Goal: Task Accomplishment & Management: Complete application form

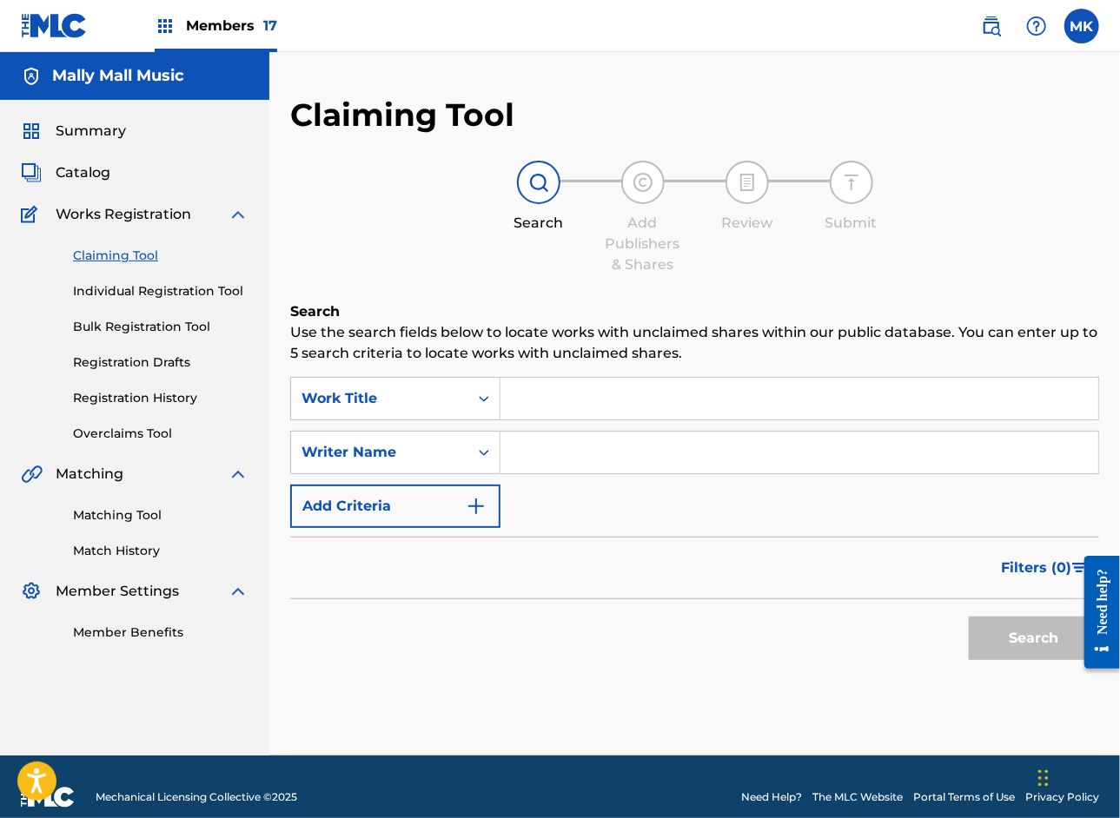
click at [567, 398] on input "Search Form" at bounding box center [799, 399] width 598 height 42
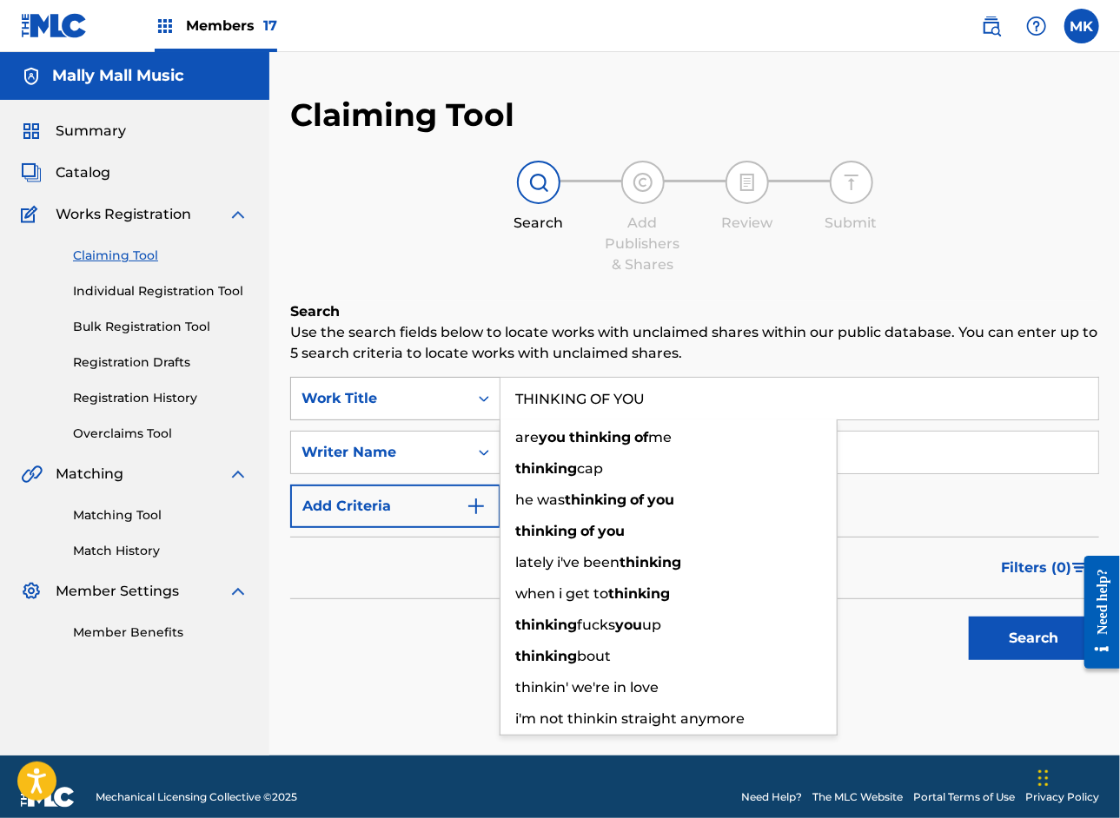
type input "THINKING OF YOU"
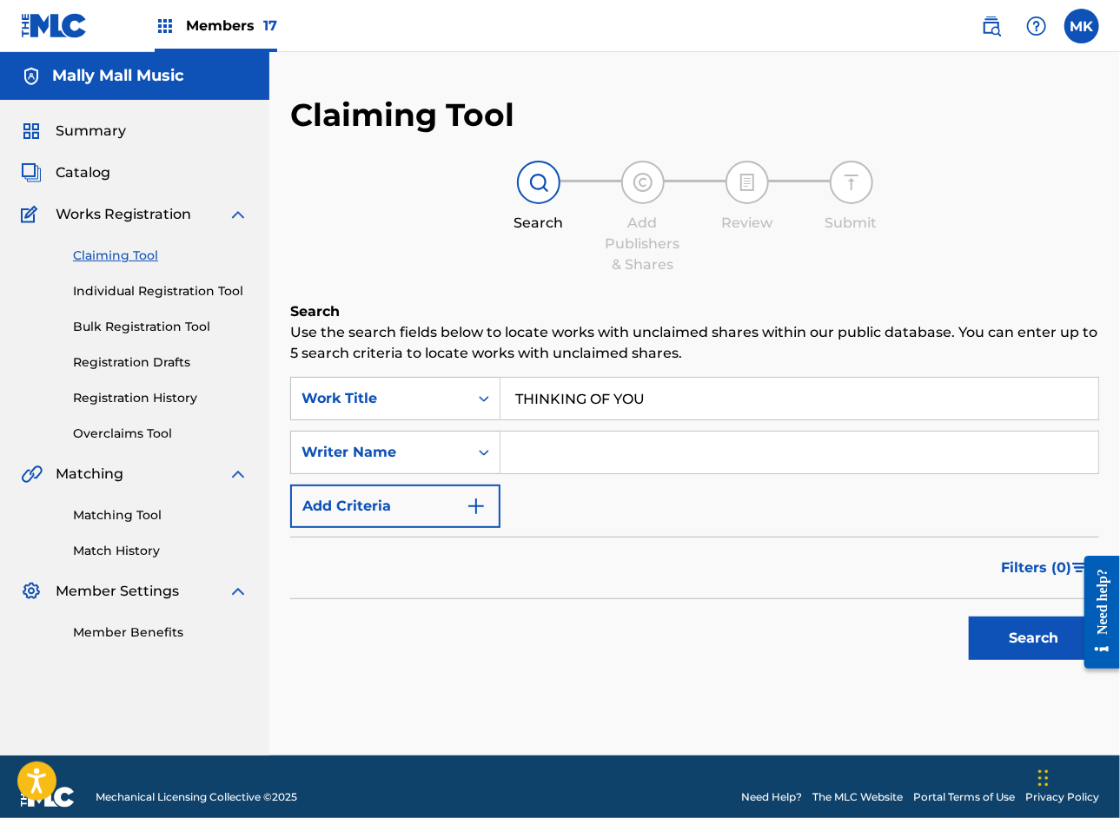
click at [630, 449] on input "Search Form" at bounding box center [799, 453] width 598 height 42
click at [1051, 653] on button "Search" at bounding box center [1034, 638] width 130 height 43
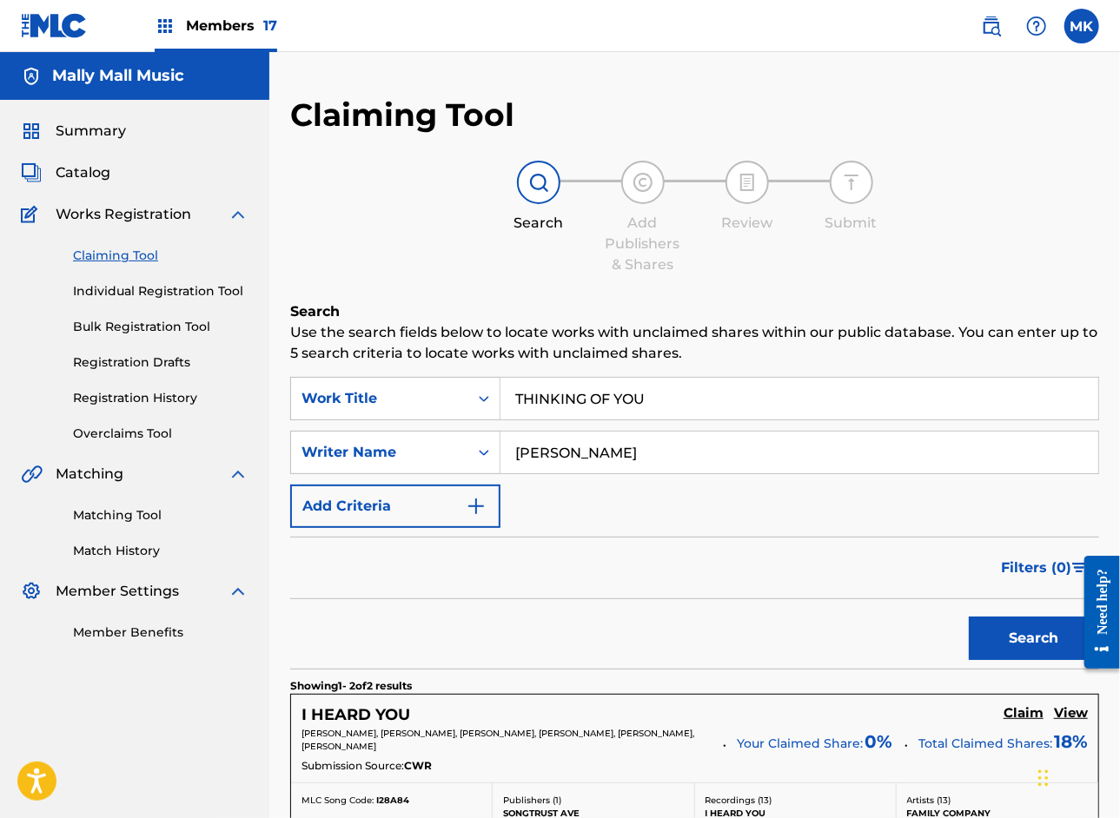
click at [622, 458] on input "ALEXANDER KYHN" at bounding box center [799, 453] width 598 height 42
click at [1026, 636] on button "Search" at bounding box center [1034, 638] width 130 height 43
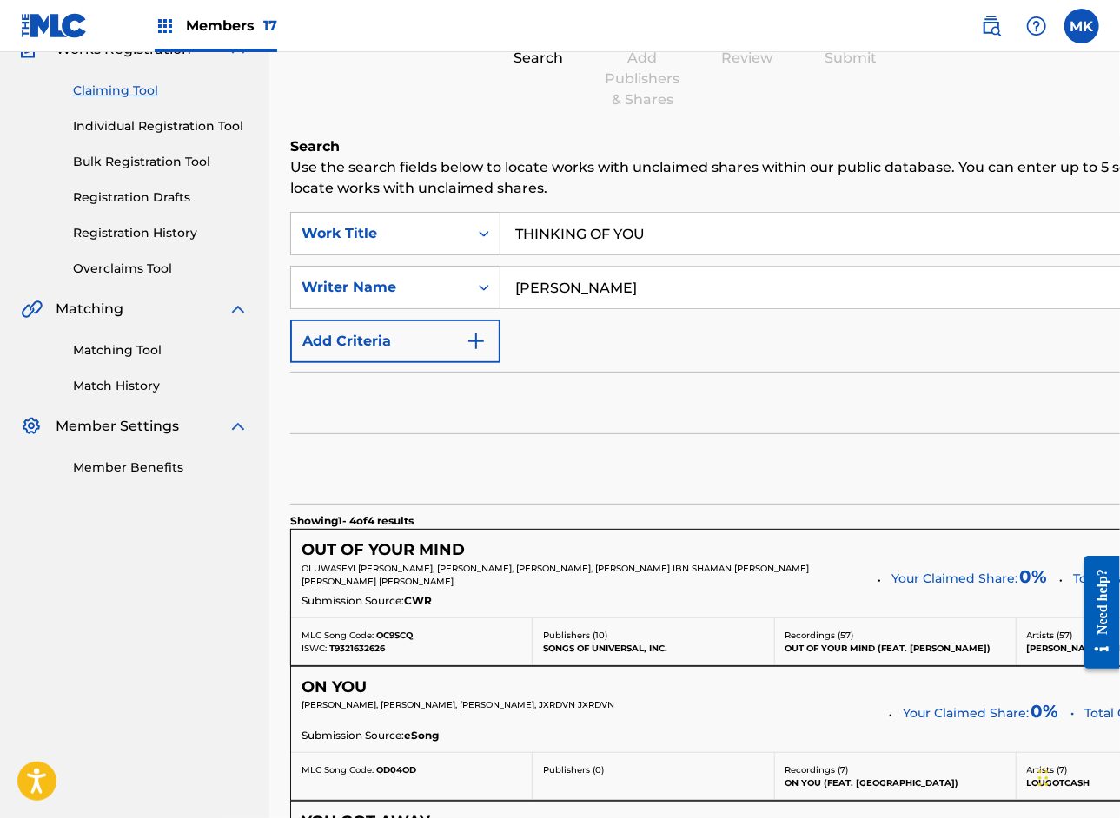
scroll to position [166, 0]
click at [595, 290] on input "JAMAL RASHID" at bounding box center [878, 287] width 757 height 42
type input "TAMIR BARZILAY"
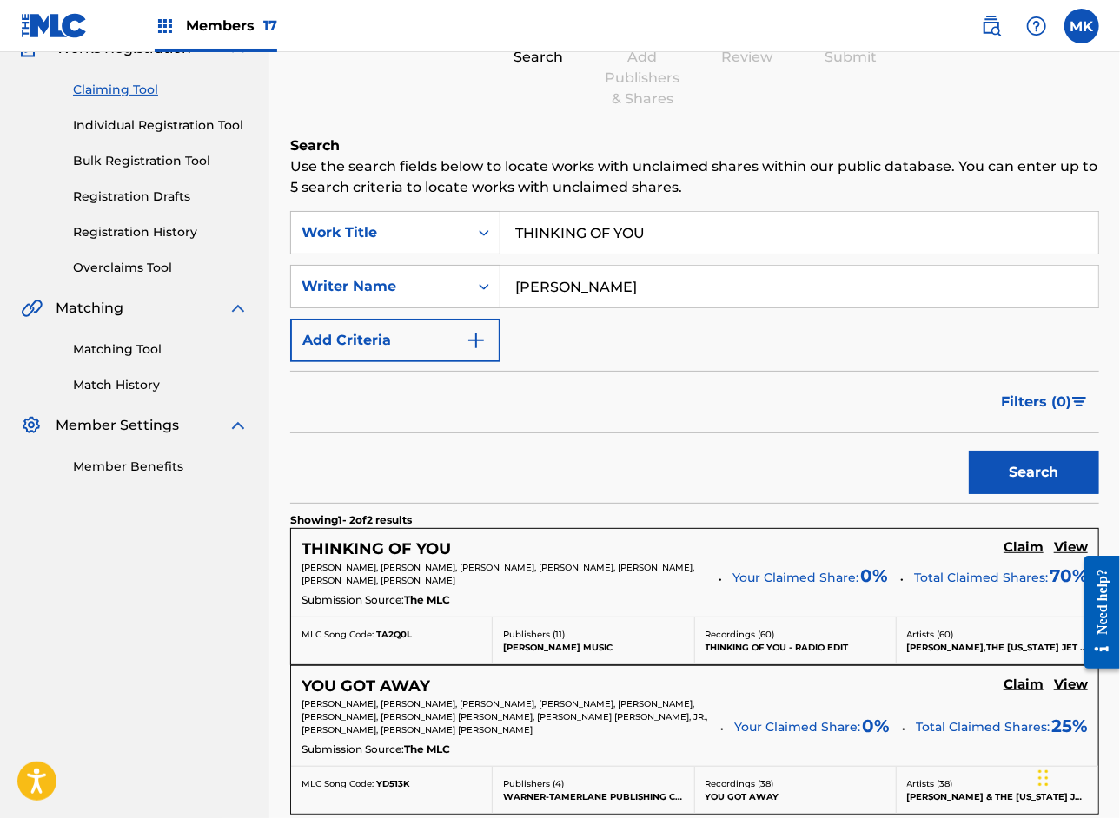
click at [1063, 547] on h5 "View" at bounding box center [1071, 547] width 34 height 17
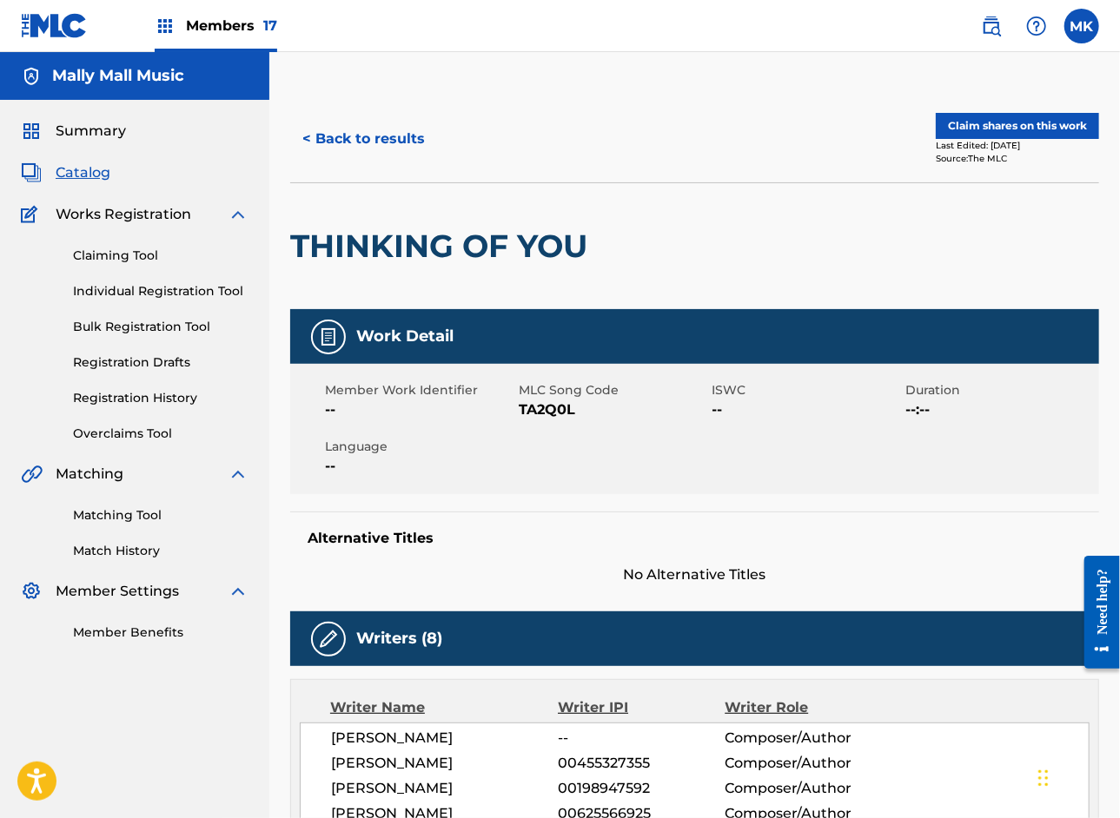
click at [989, 123] on button "Claim shares on this work" at bounding box center [1017, 126] width 163 height 26
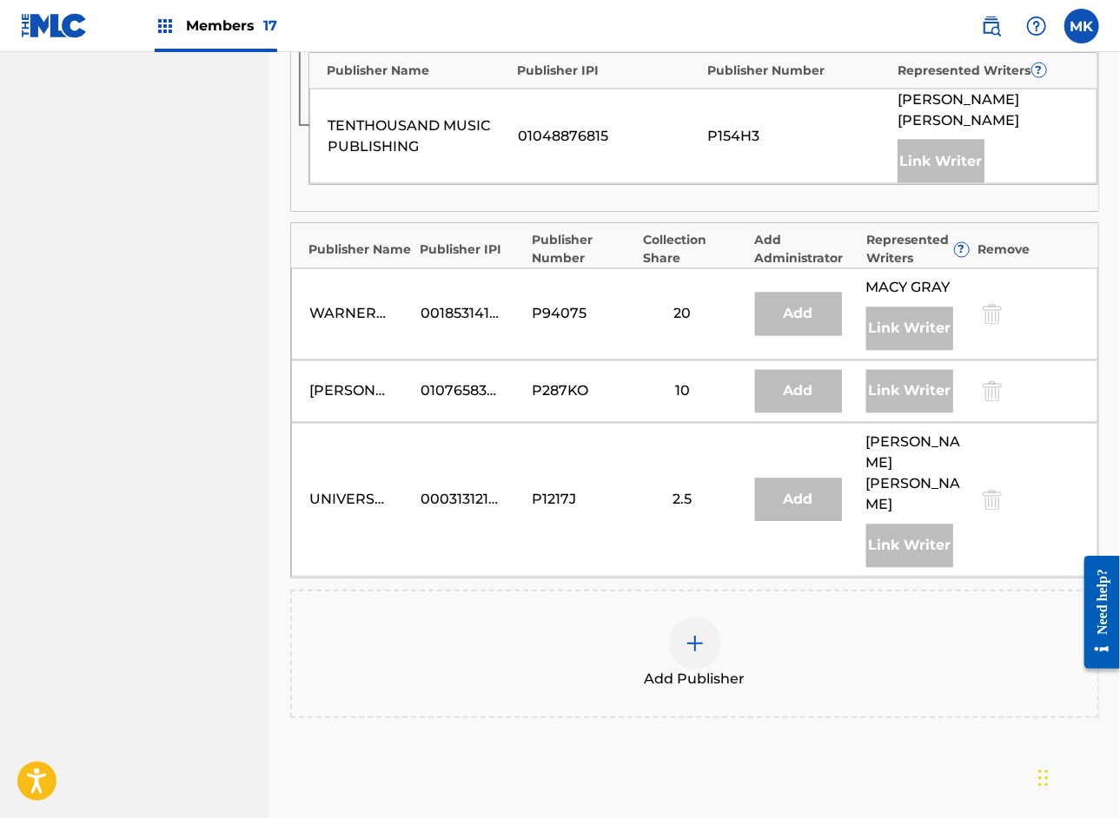
scroll to position [1247, 0]
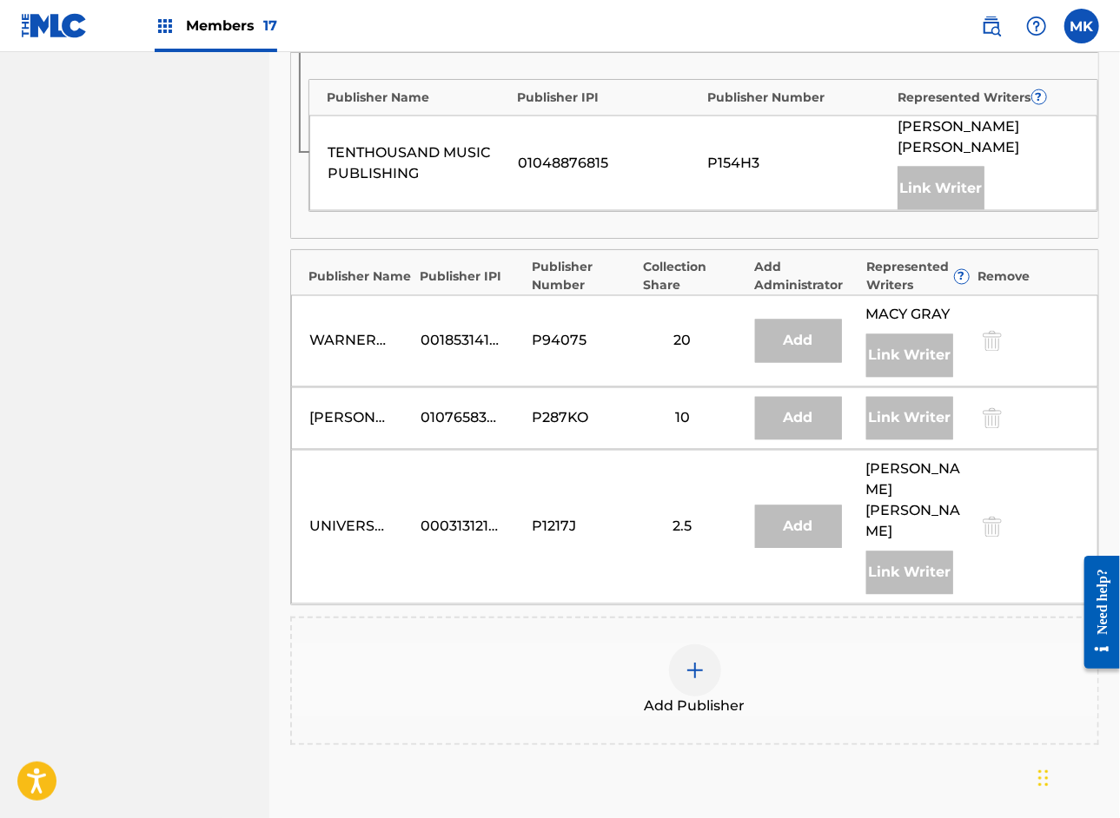
click at [695, 647] on div at bounding box center [695, 671] width 52 height 52
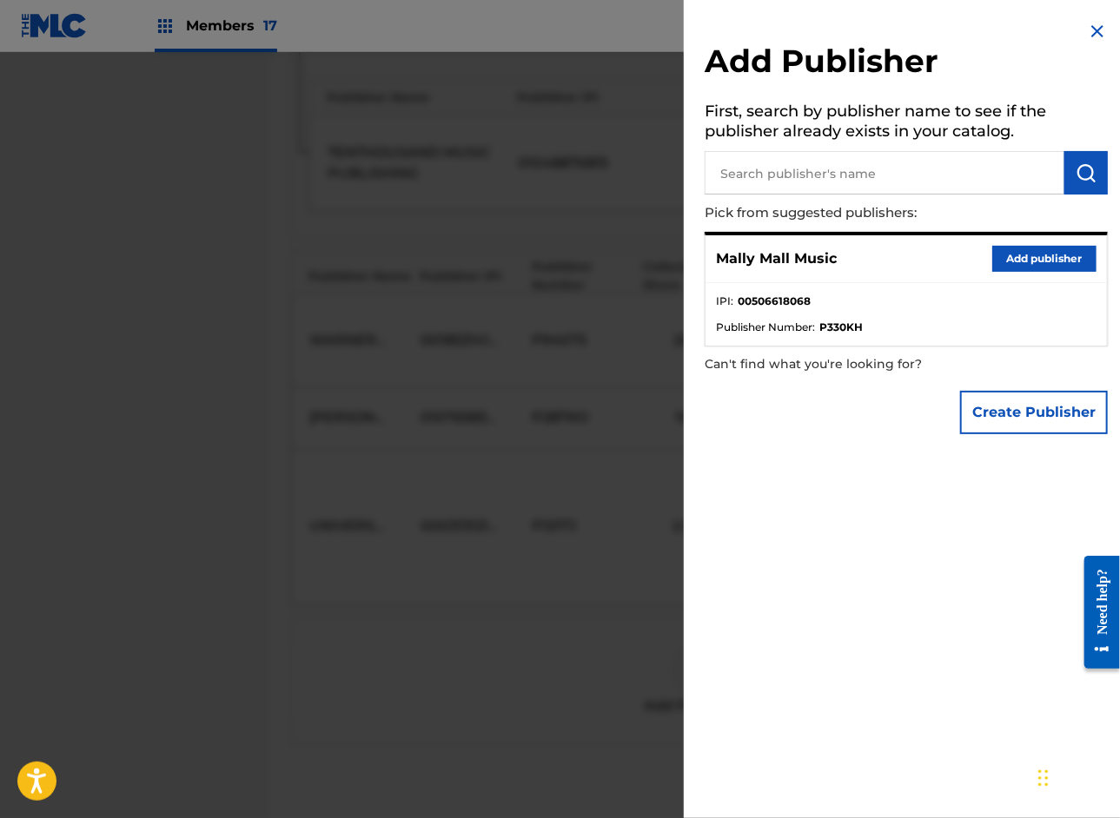
click at [1035, 261] on button "Add publisher" at bounding box center [1044, 259] width 104 height 26
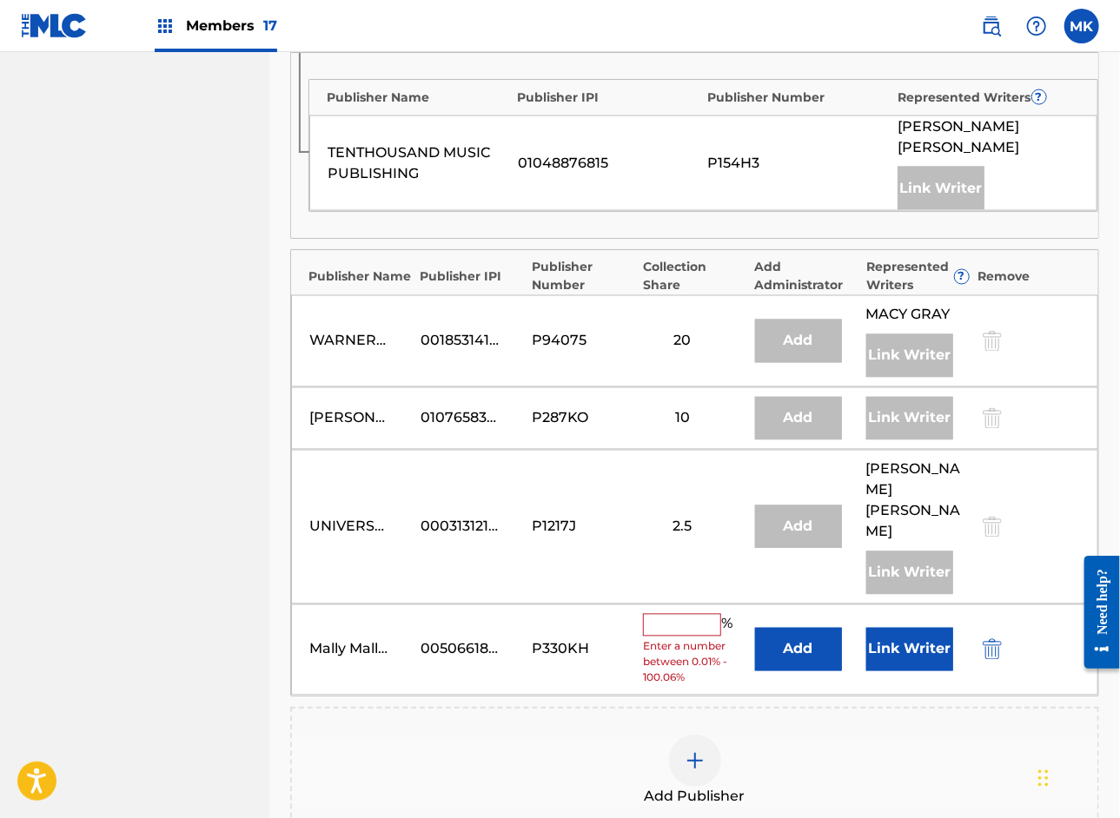
click at [677, 614] on input "text" at bounding box center [682, 625] width 78 height 23
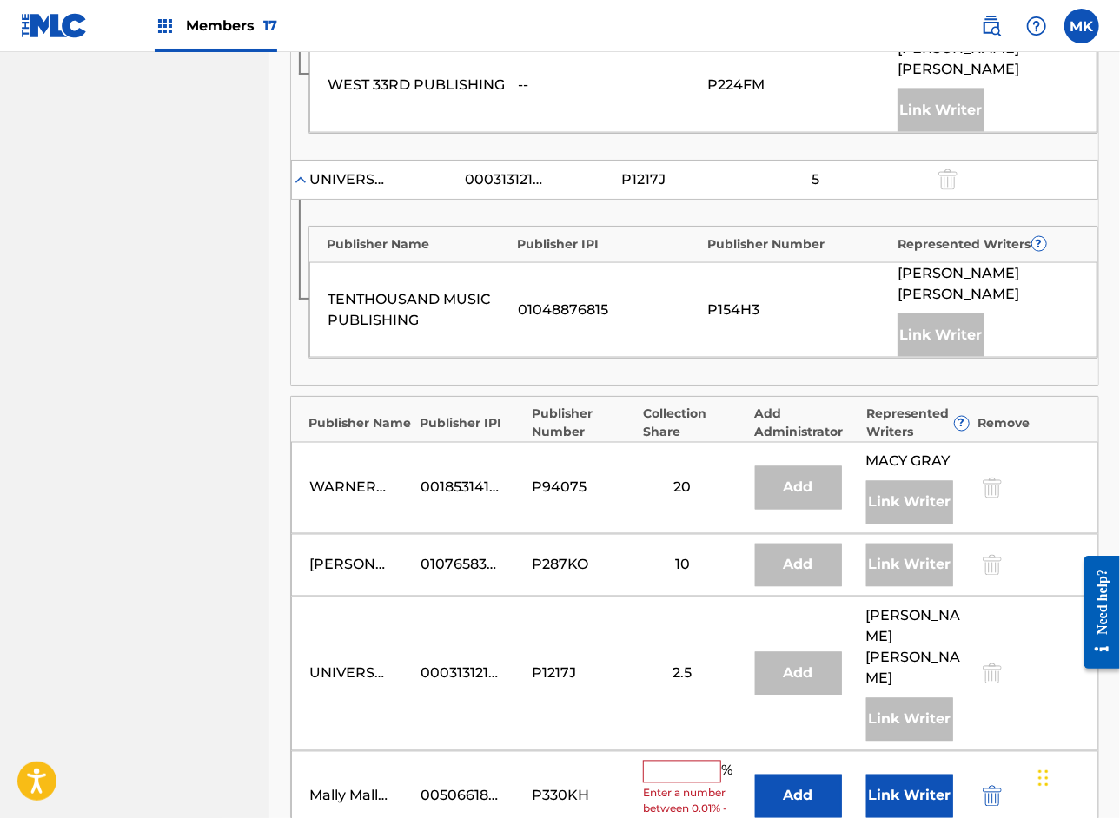
scroll to position [1226, 0]
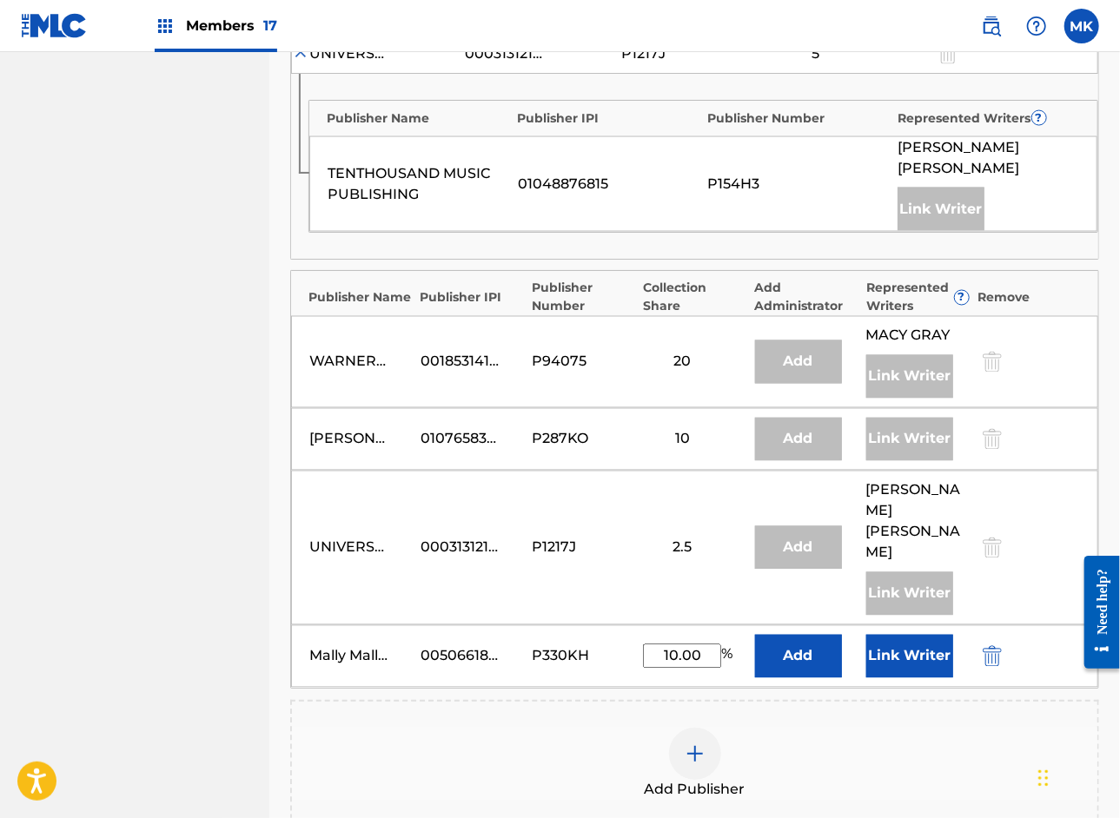
type input "10.00"
click at [917, 635] on button "Link Writer" at bounding box center [909, 656] width 87 height 43
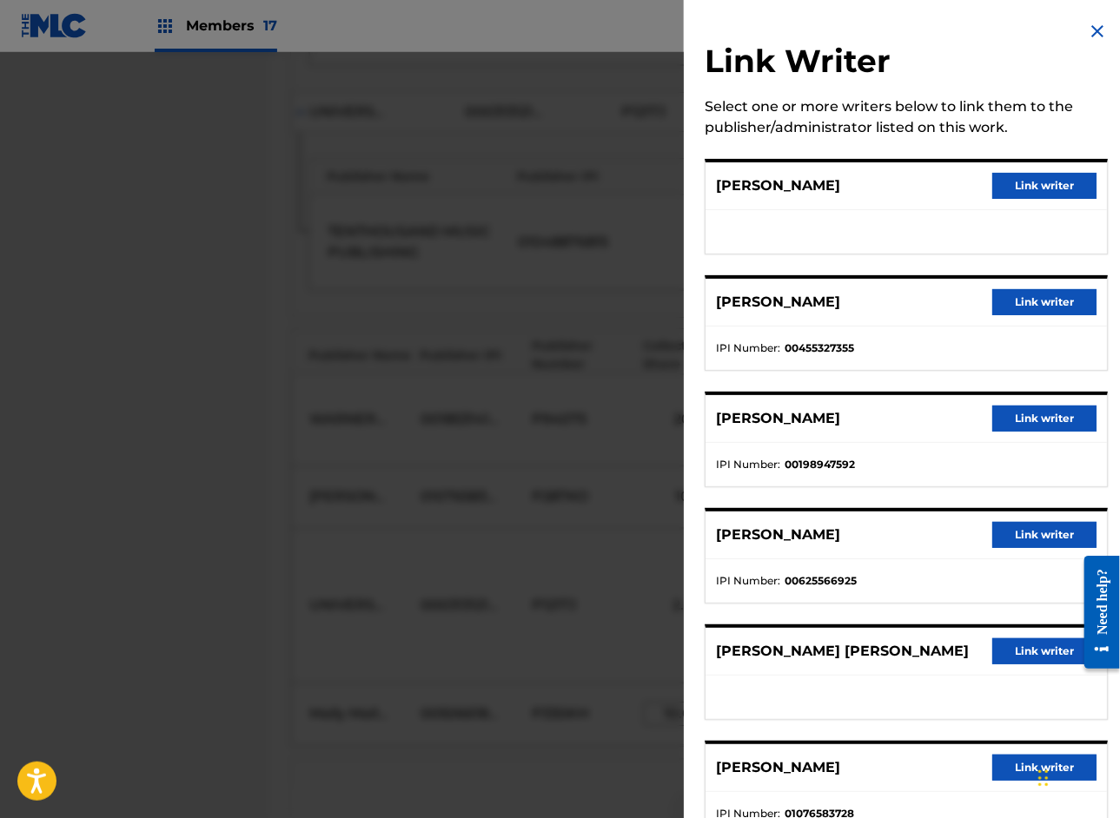
scroll to position [0, 0]
click at [1089, 26] on img at bounding box center [1097, 31] width 21 height 21
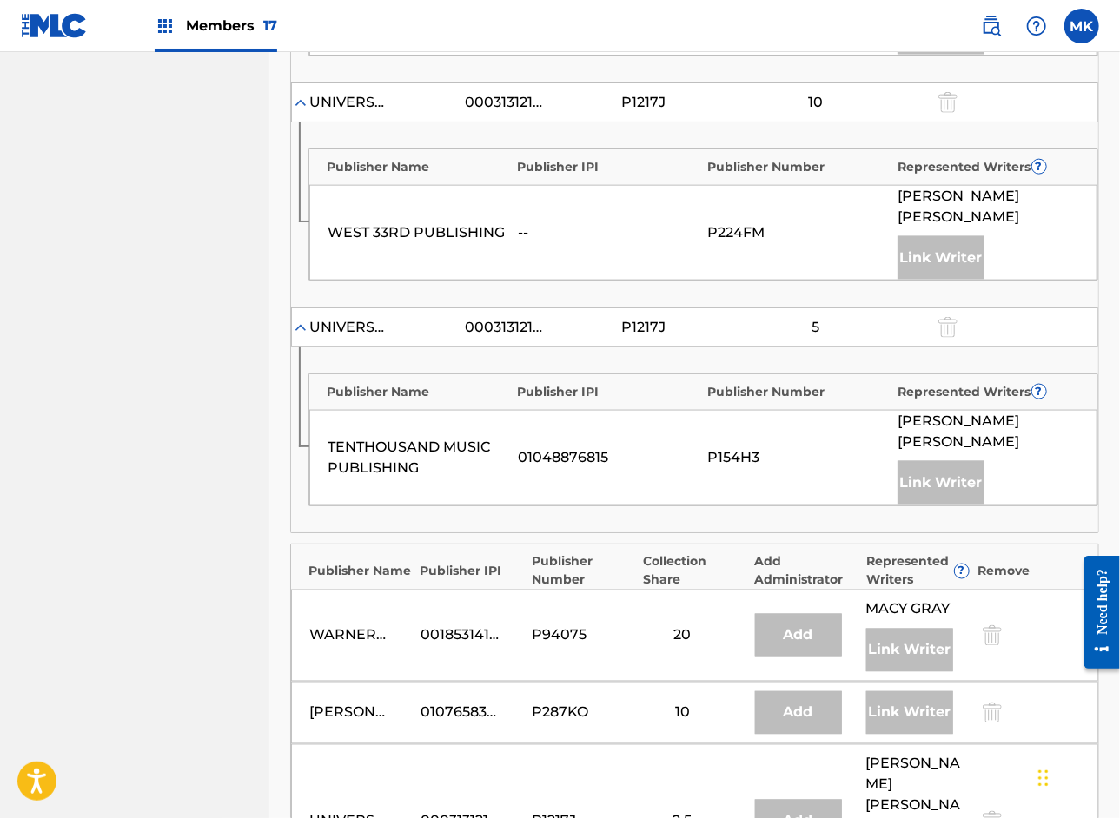
scroll to position [1177, 0]
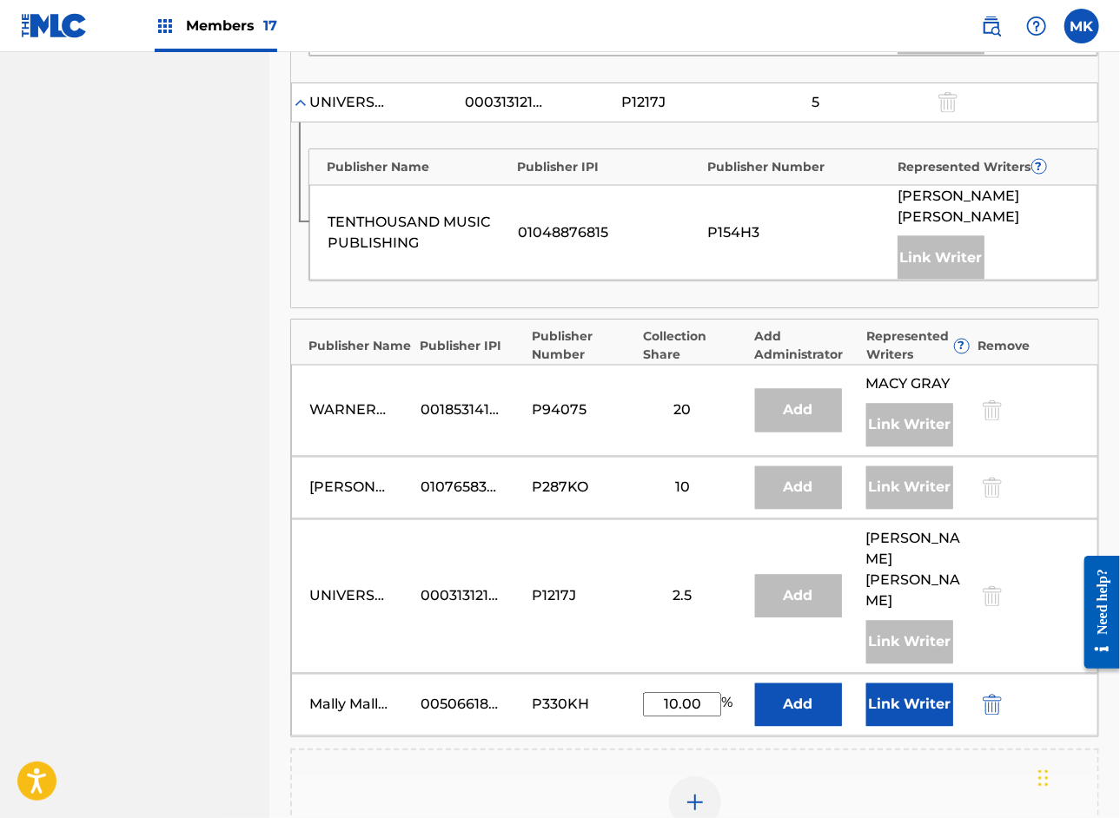
click at [904, 684] on button "Link Writer" at bounding box center [909, 705] width 87 height 43
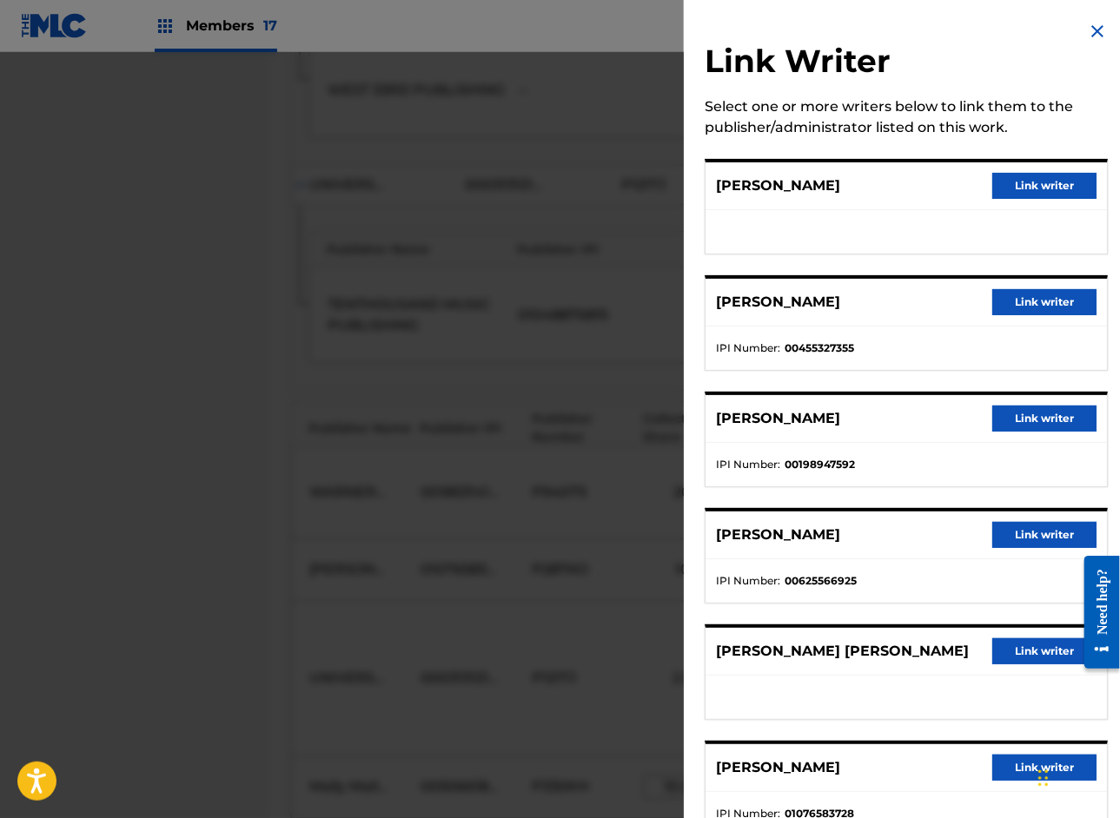
scroll to position [916, 0]
click at [1088, 32] on img at bounding box center [1097, 31] width 21 height 21
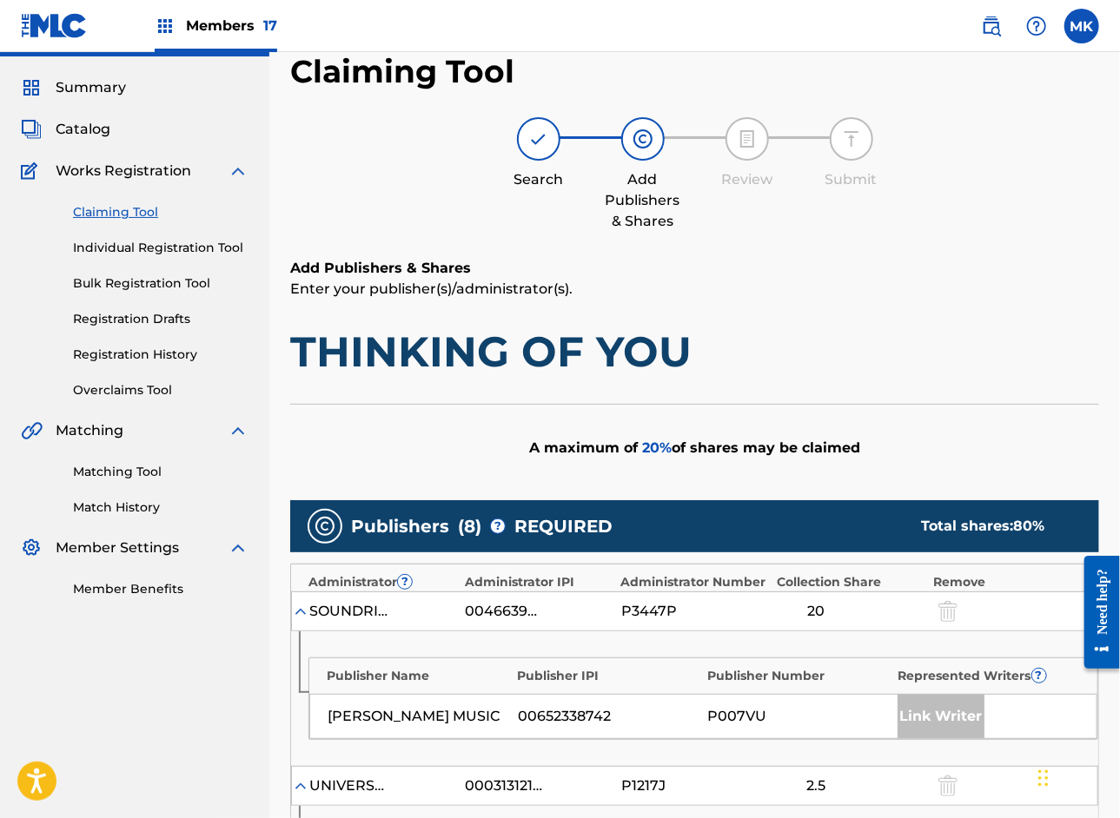
scroll to position [39, 0]
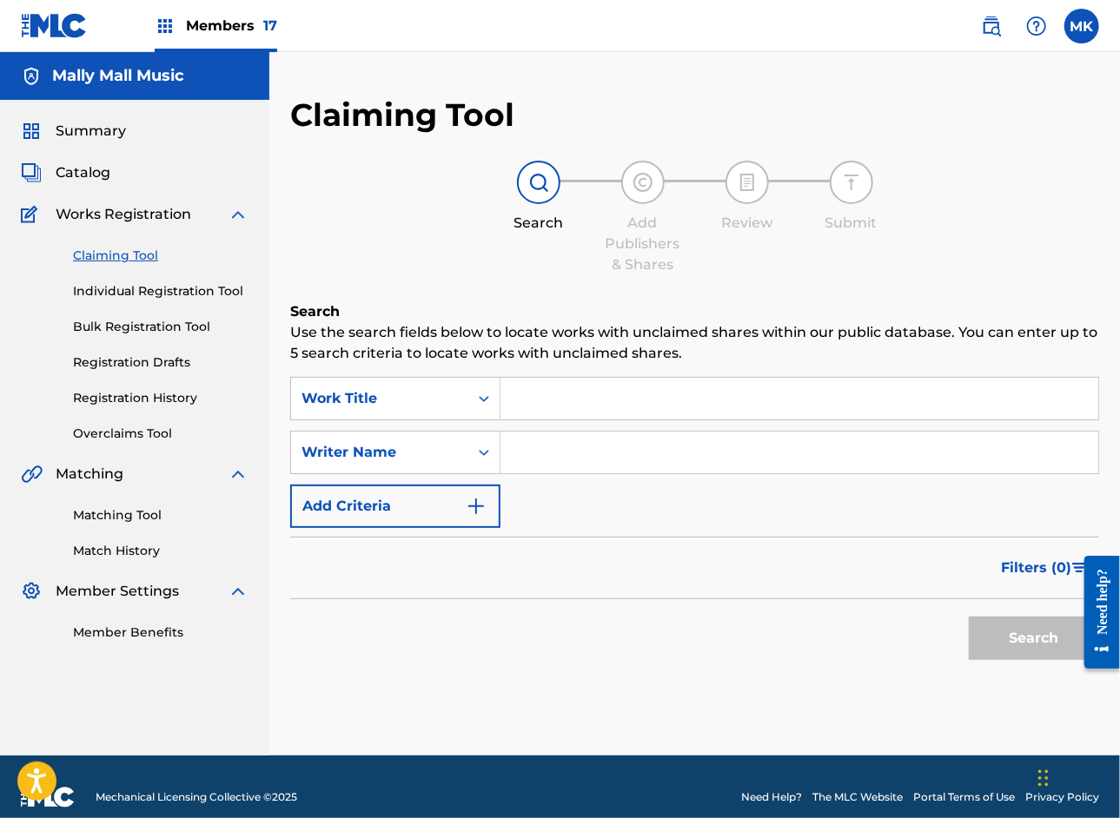
click at [612, 401] on input "Search Form" at bounding box center [799, 399] width 598 height 42
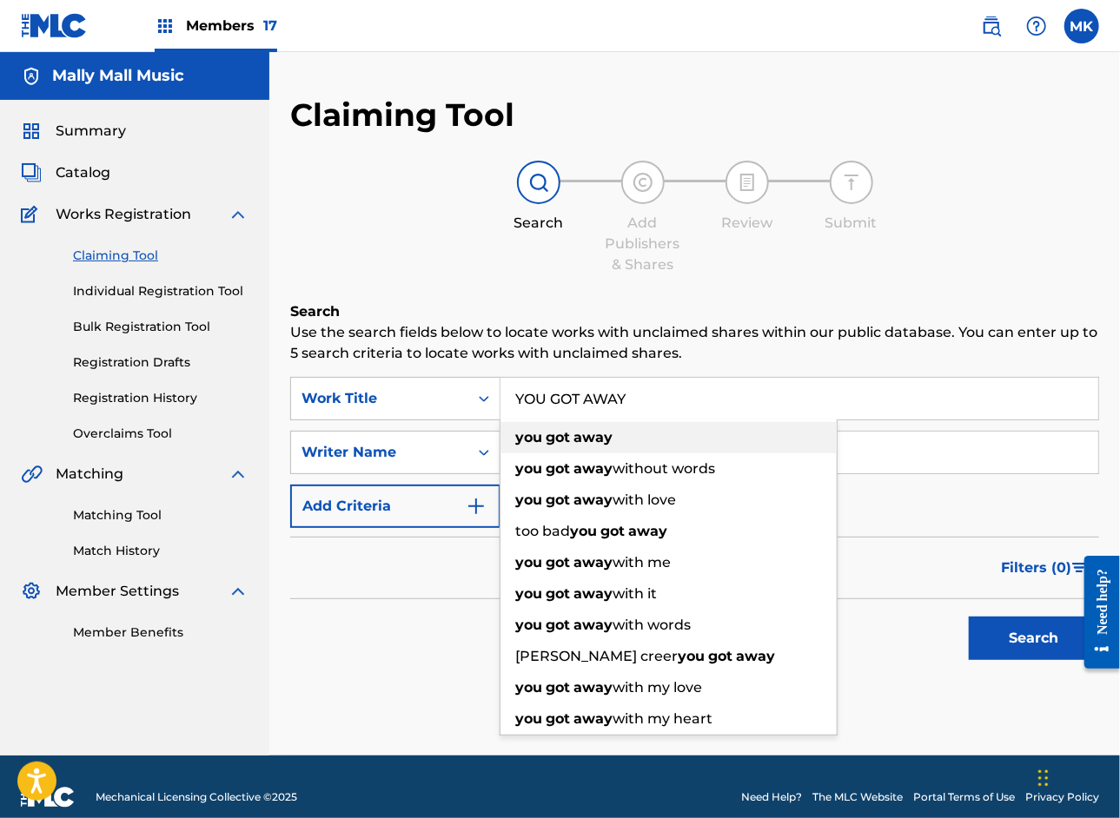
click at [581, 437] on strong "away" at bounding box center [592, 437] width 39 height 17
type input "you got away"
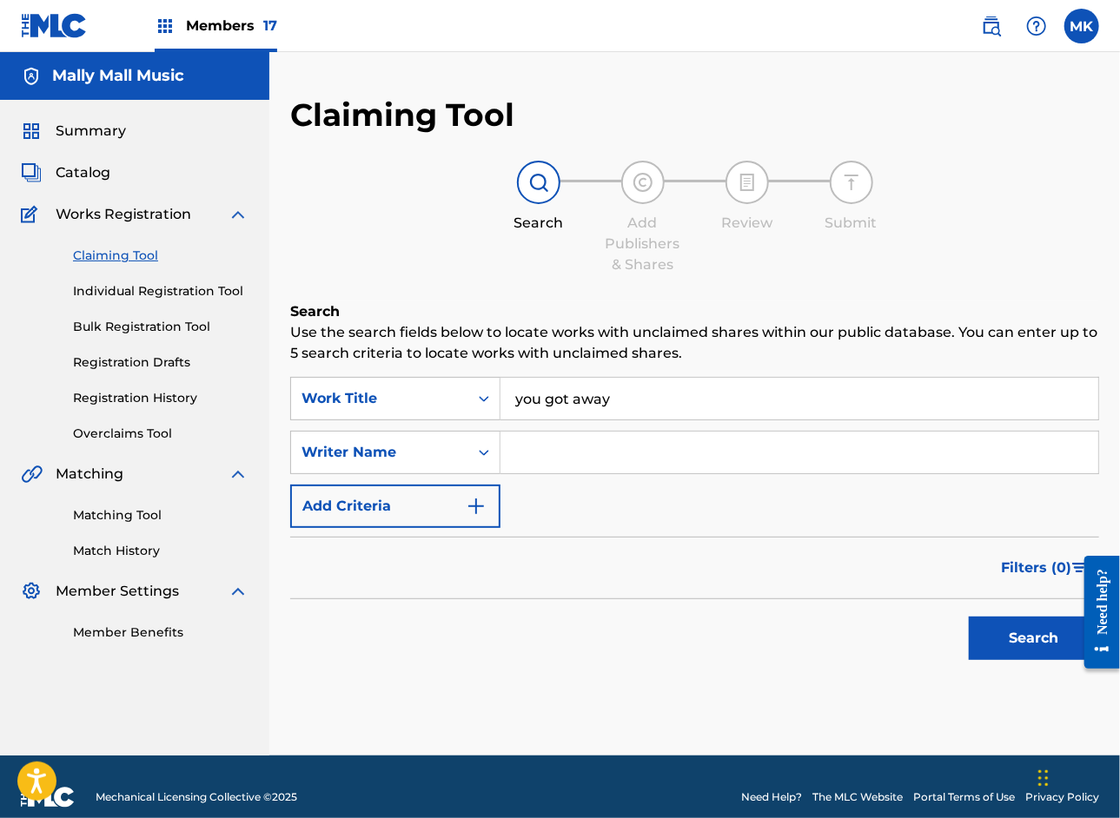
click at [554, 466] on input "Search Form" at bounding box center [799, 453] width 598 height 42
type input "TAMIR BARZILAY"
click at [969, 617] on button "Search" at bounding box center [1034, 638] width 130 height 43
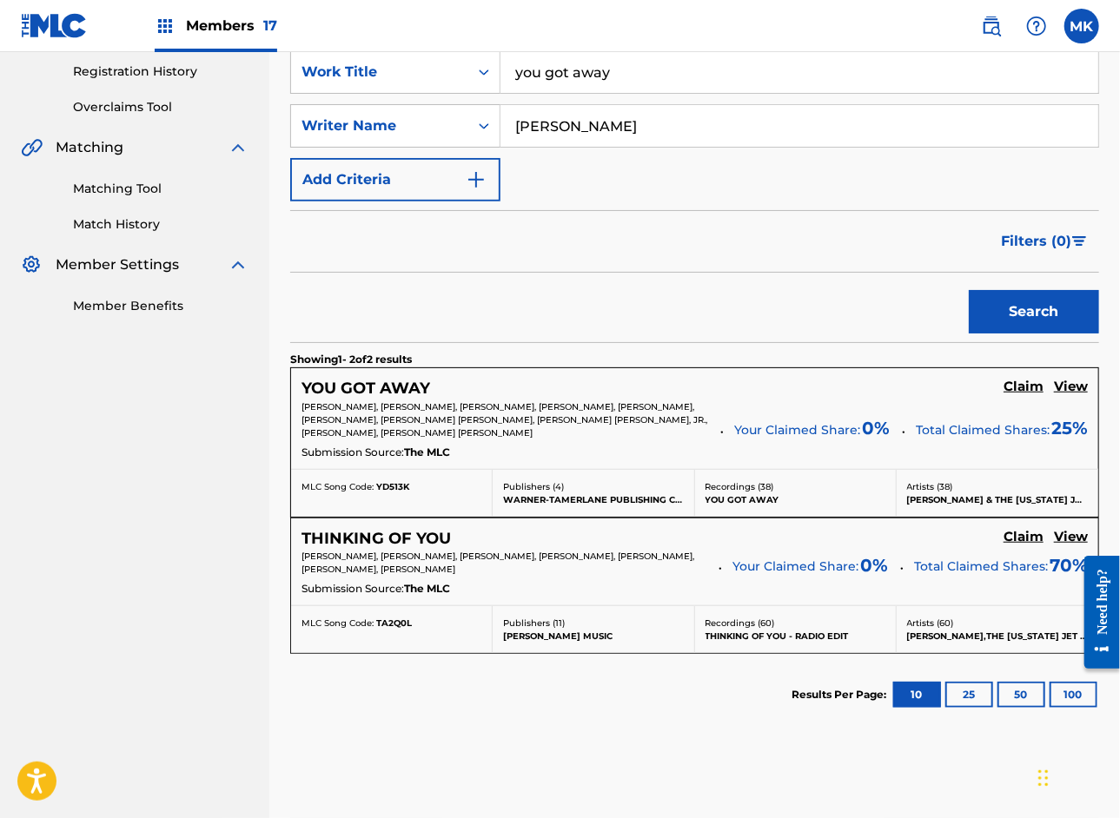
scroll to position [330, 0]
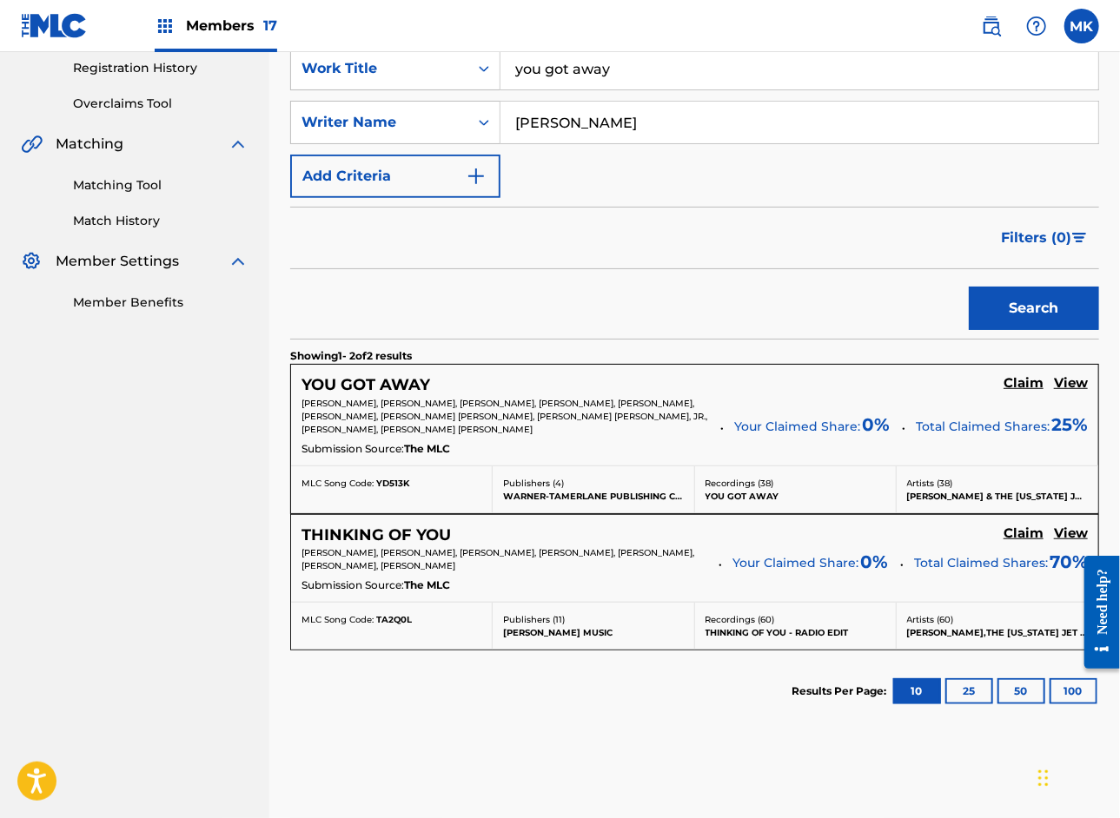
click at [1030, 380] on h5 "Claim" at bounding box center [1023, 383] width 40 height 17
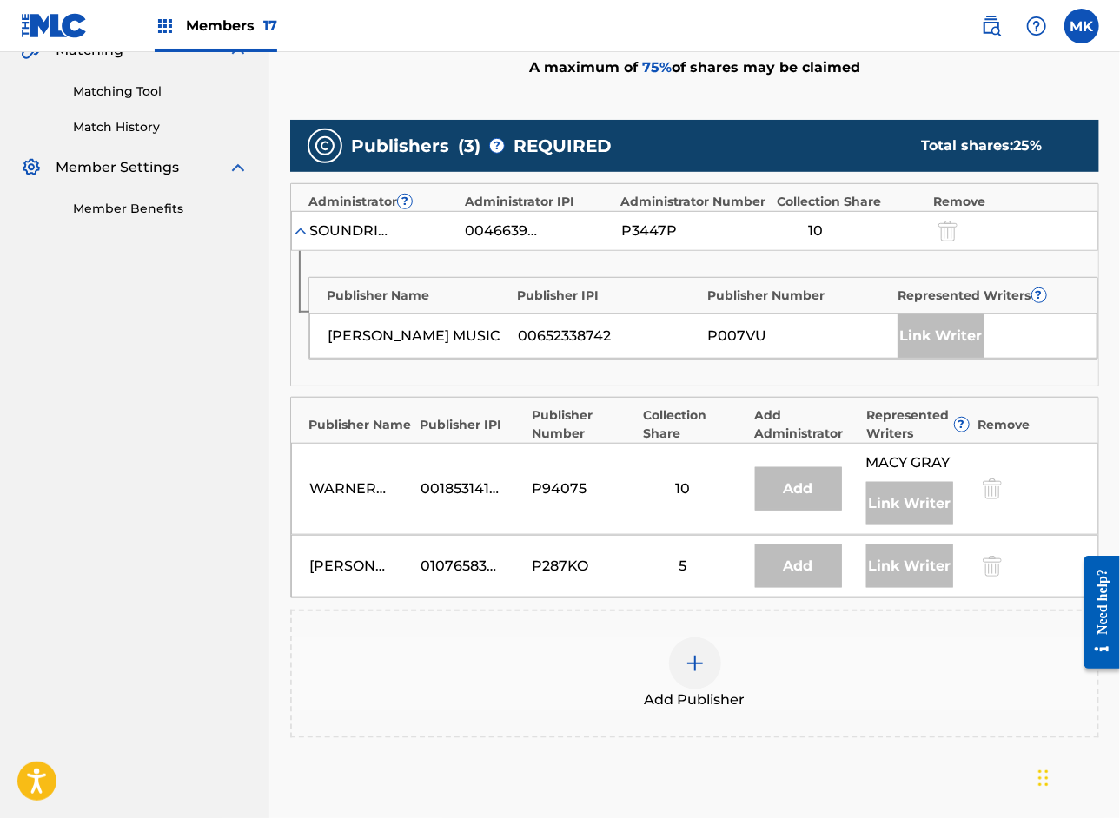
scroll to position [449, 0]
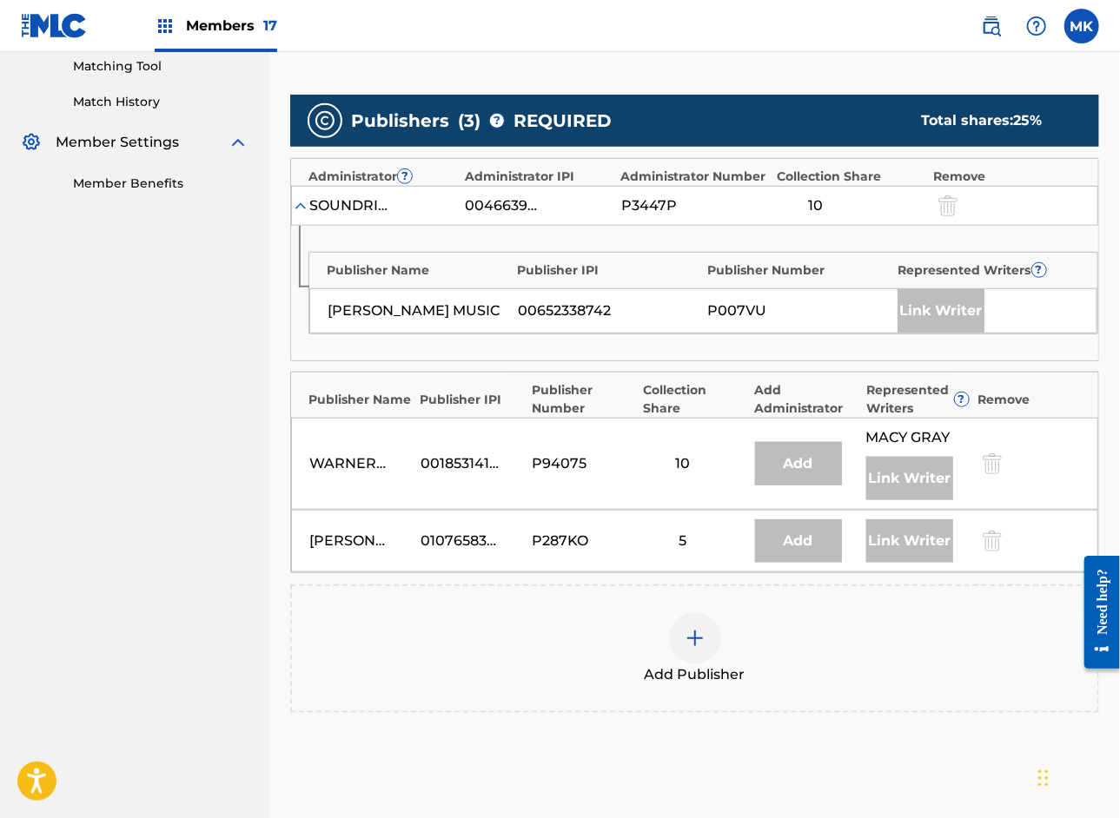
click at [686, 638] on img at bounding box center [695, 638] width 21 height 21
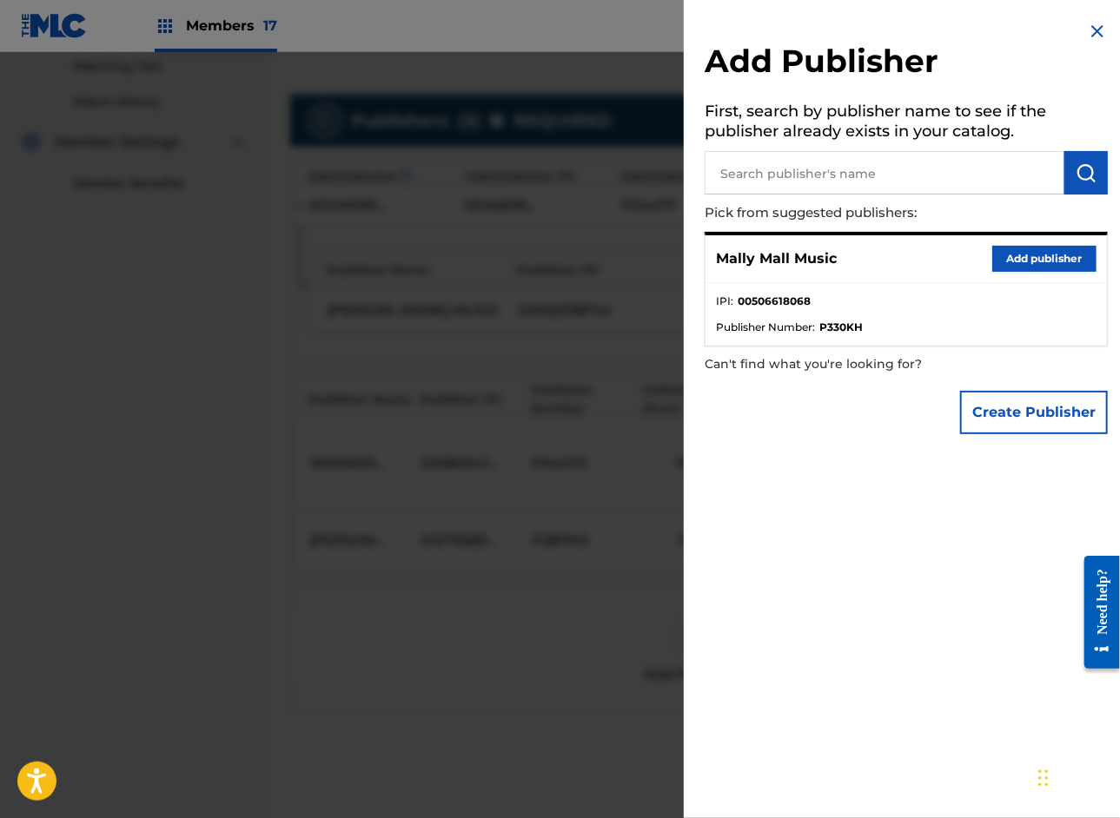
click at [1006, 262] on button "Add publisher" at bounding box center [1044, 259] width 104 height 26
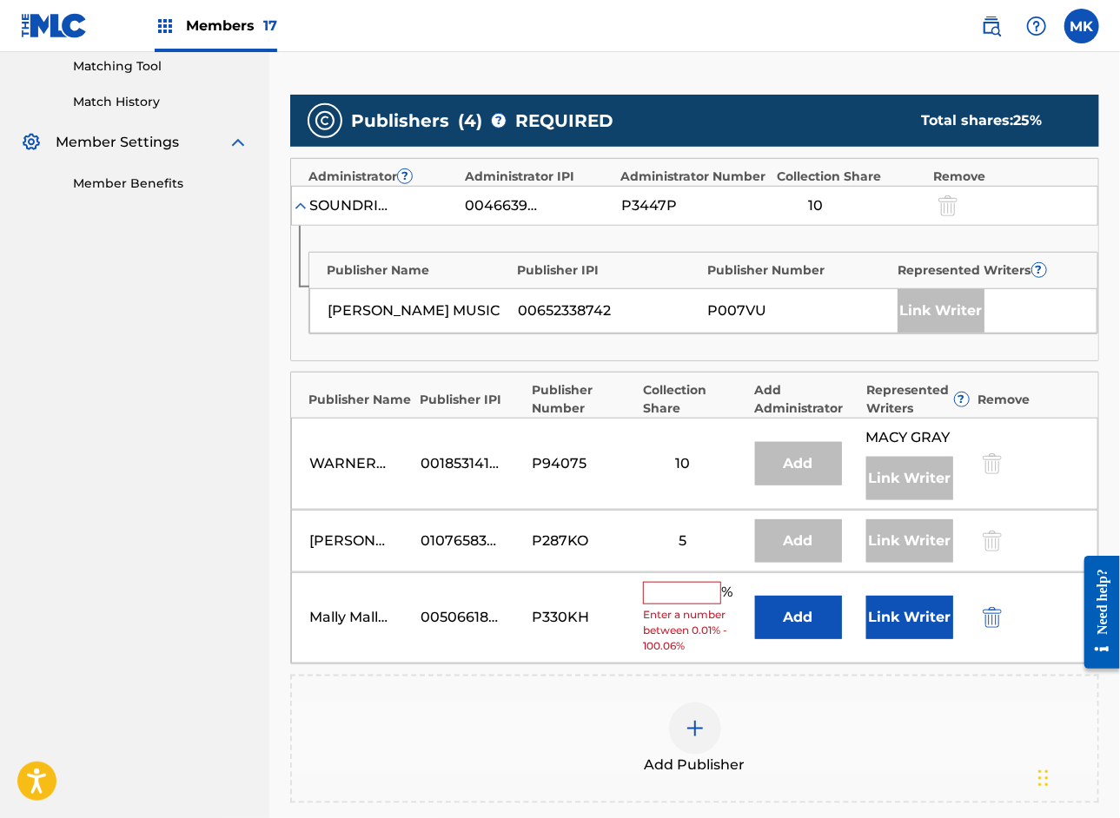
click at [674, 592] on input "text" at bounding box center [682, 593] width 78 height 23
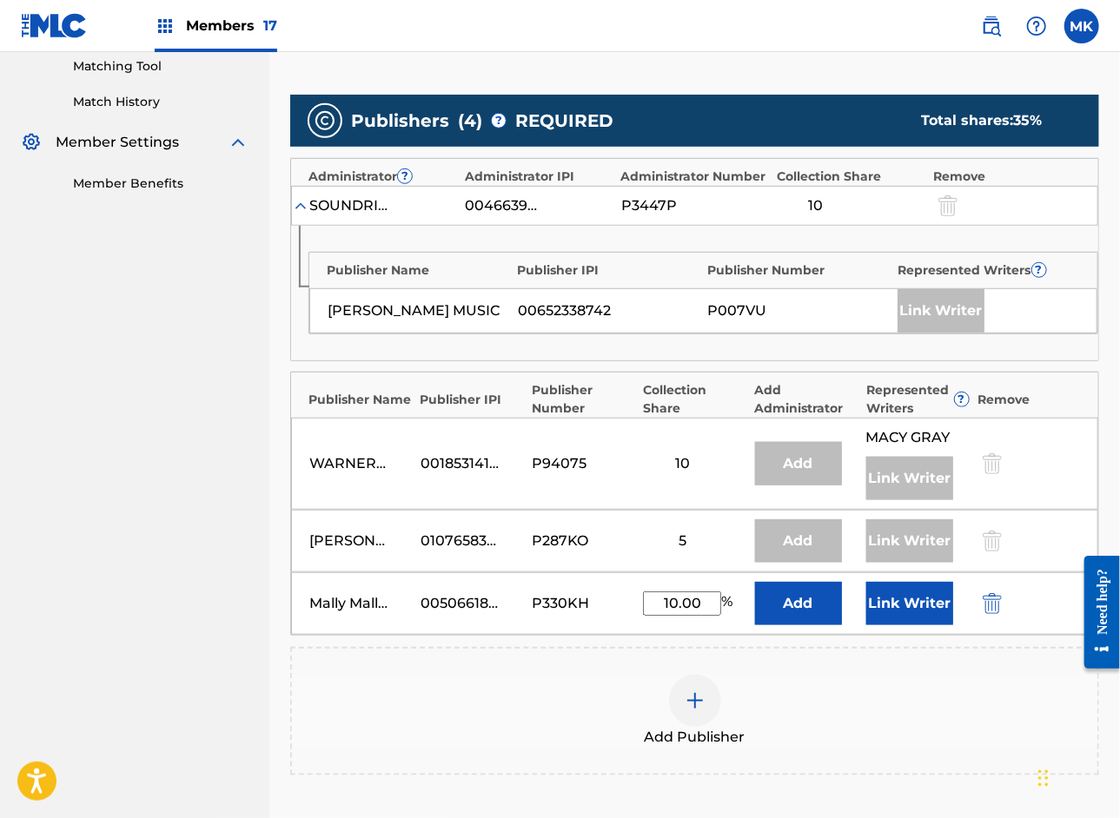
type input "10.00"
click at [914, 596] on button "Link Writer" at bounding box center [909, 603] width 87 height 43
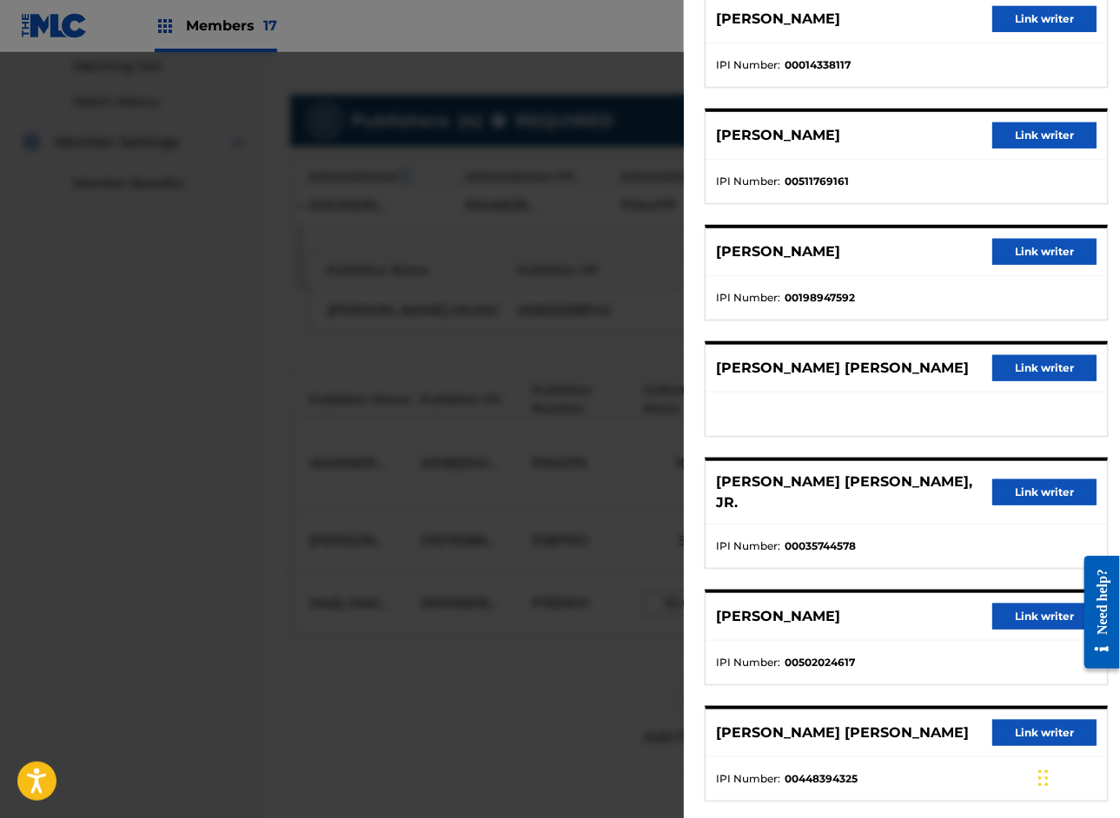
scroll to position [459, 0]
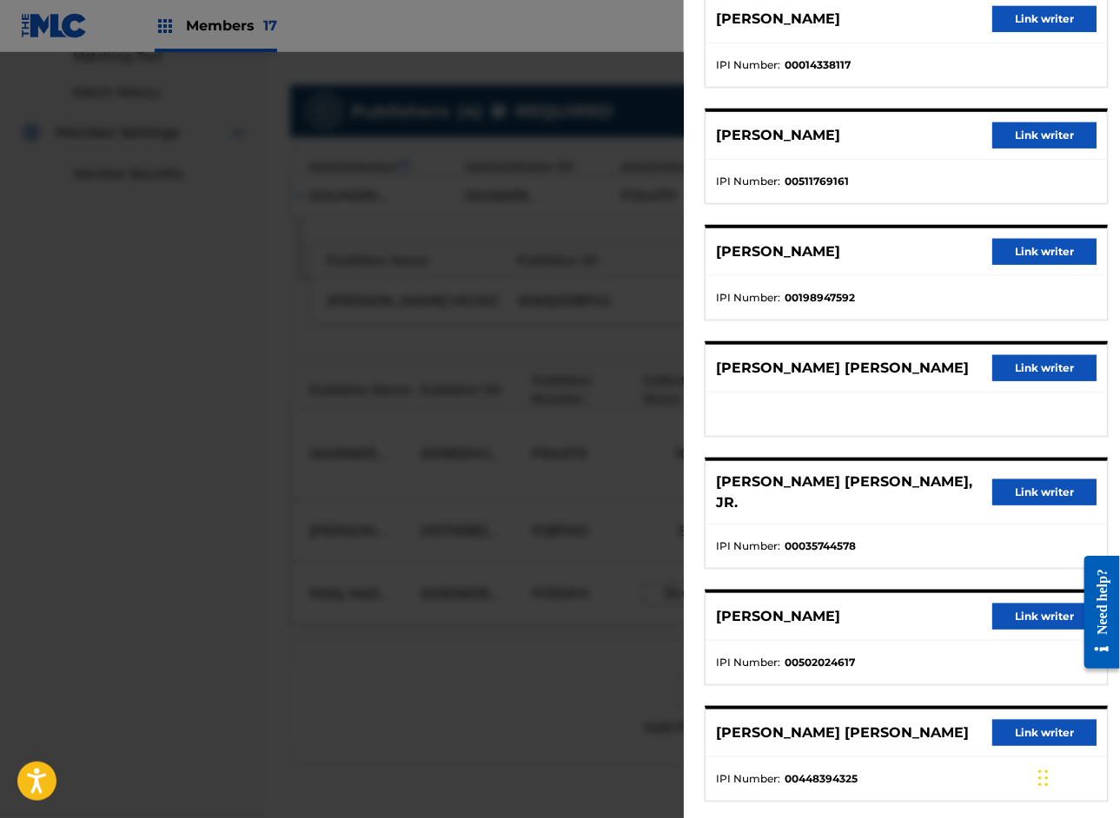
click at [1024, 604] on button "Link writer" at bounding box center [1044, 617] width 104 height 26
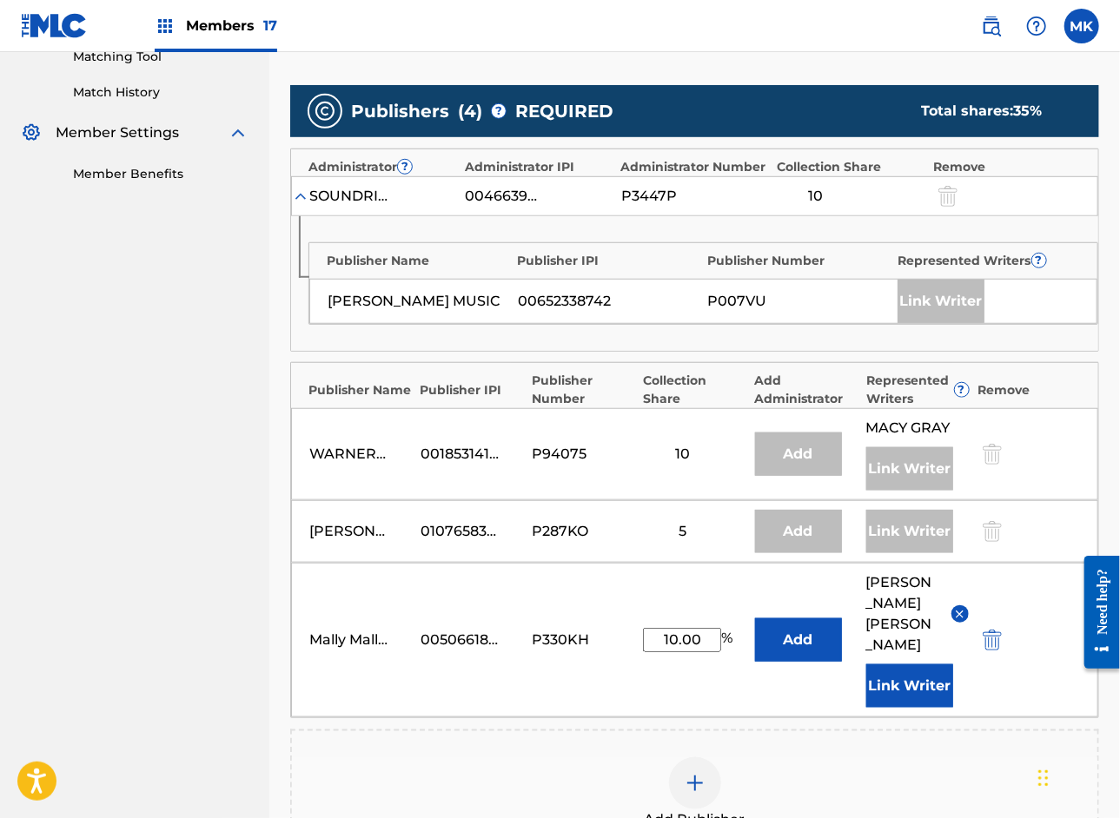
click at [920, 665] on button "Link Writer" at bounding box center [909, 686] width 87 height 43
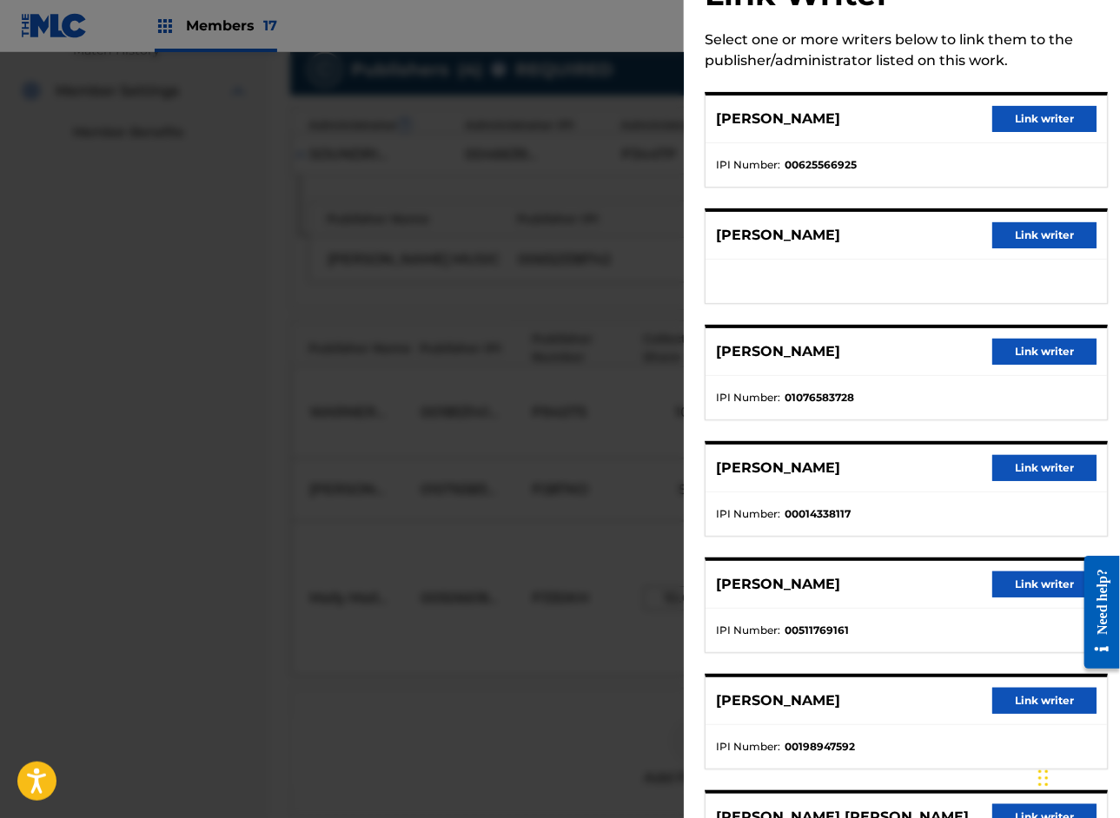
scroll to position [0, 0]
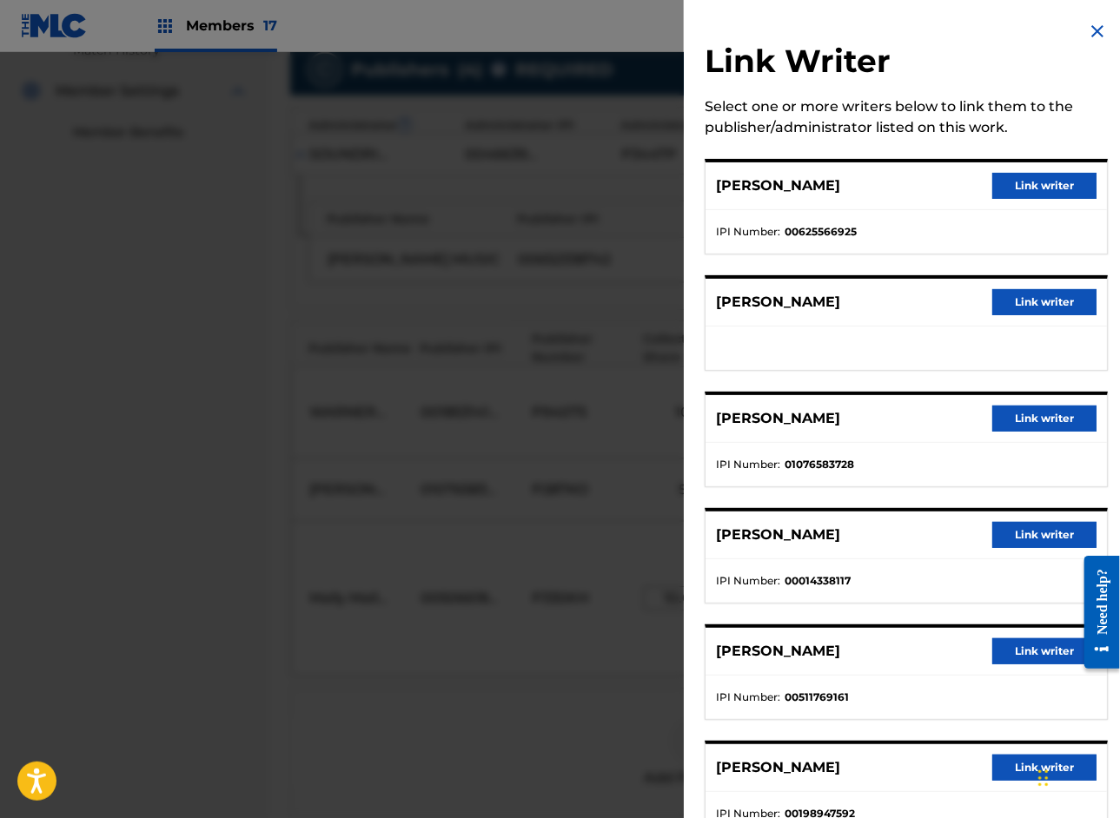
click at [1087, 23] on img at bounding box center [1097, 31] width 21 height 21
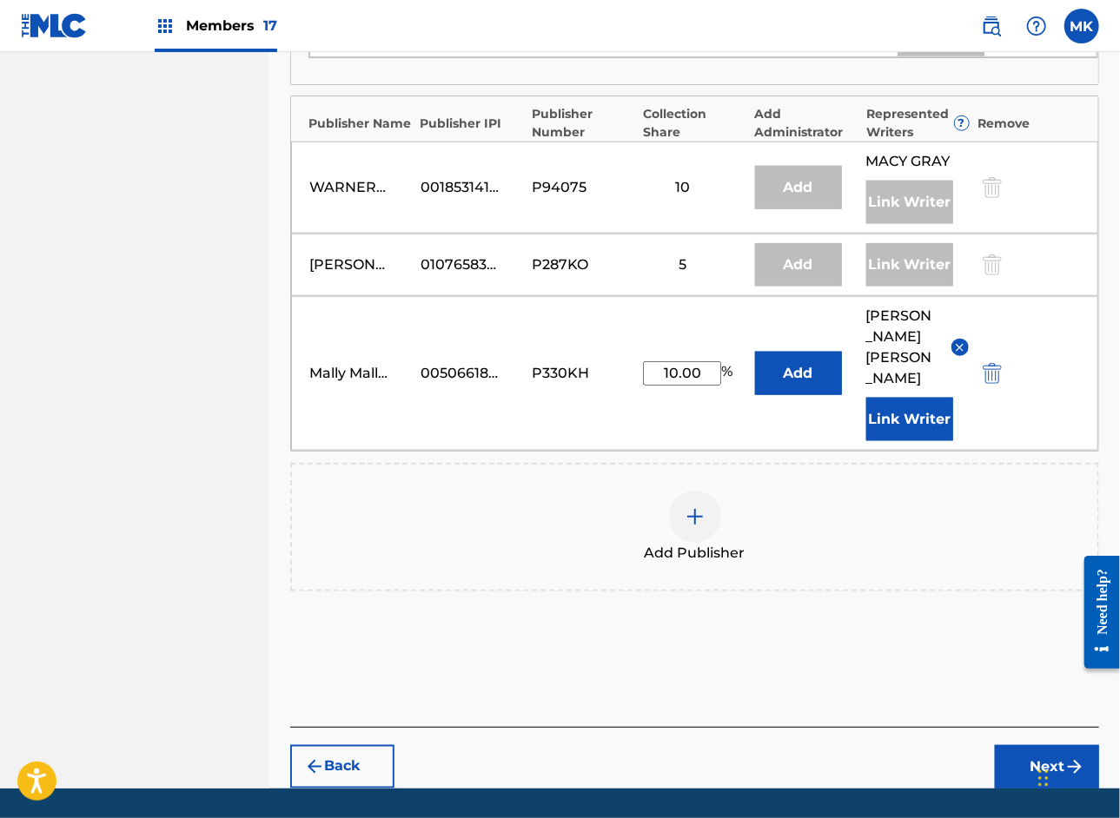
scroll to position [730, 0]
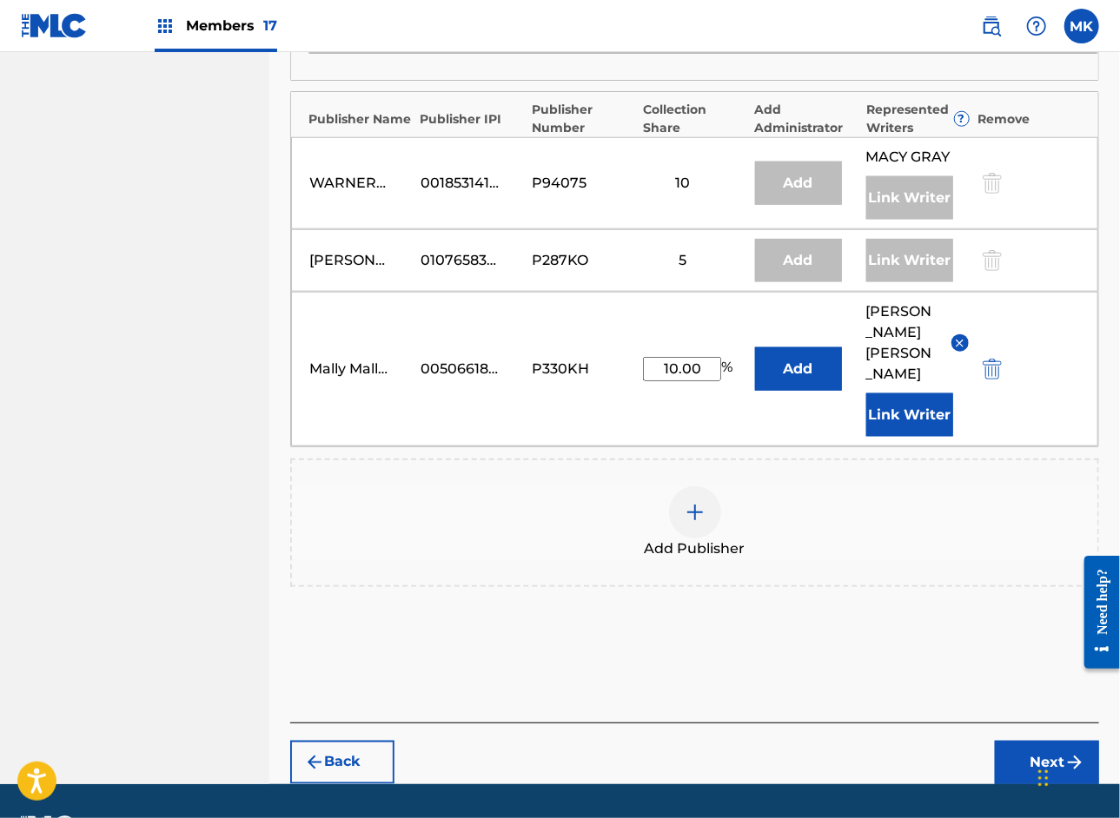
click at [1040, 741] on button "Next" at bounding box center [1047, 762] width 104 height 43
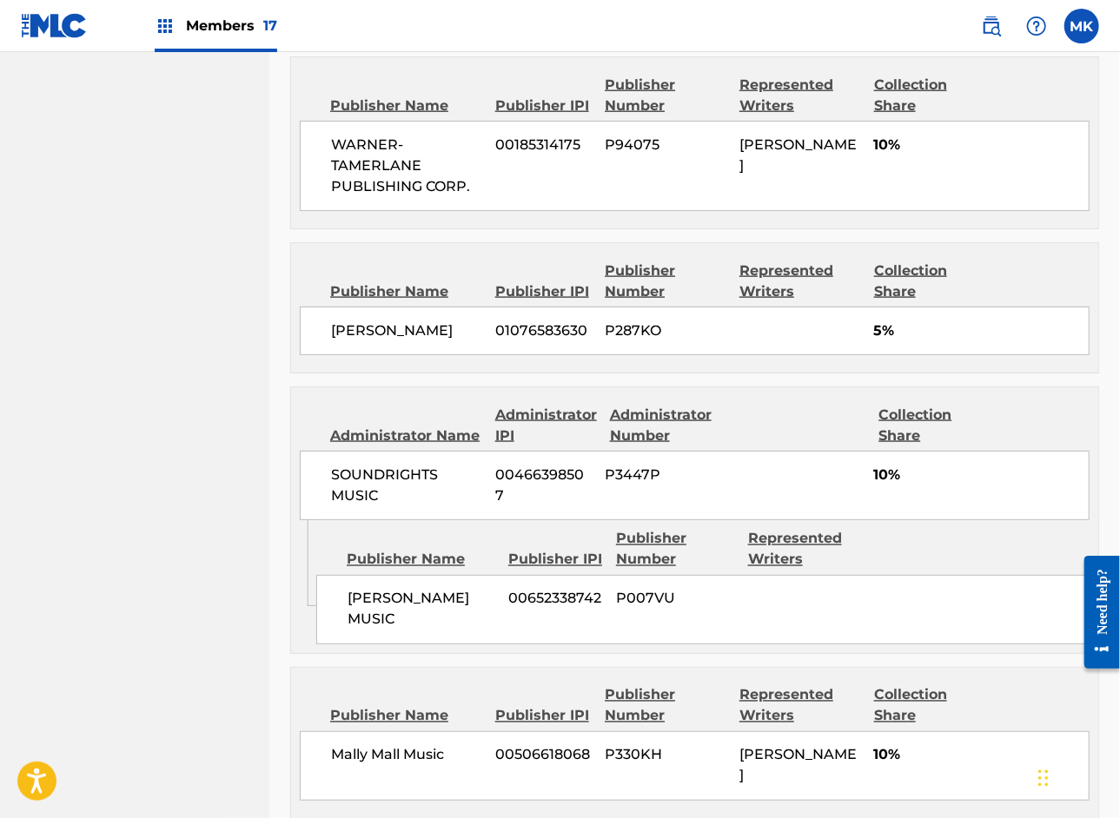
scroll to position [1049, 0]
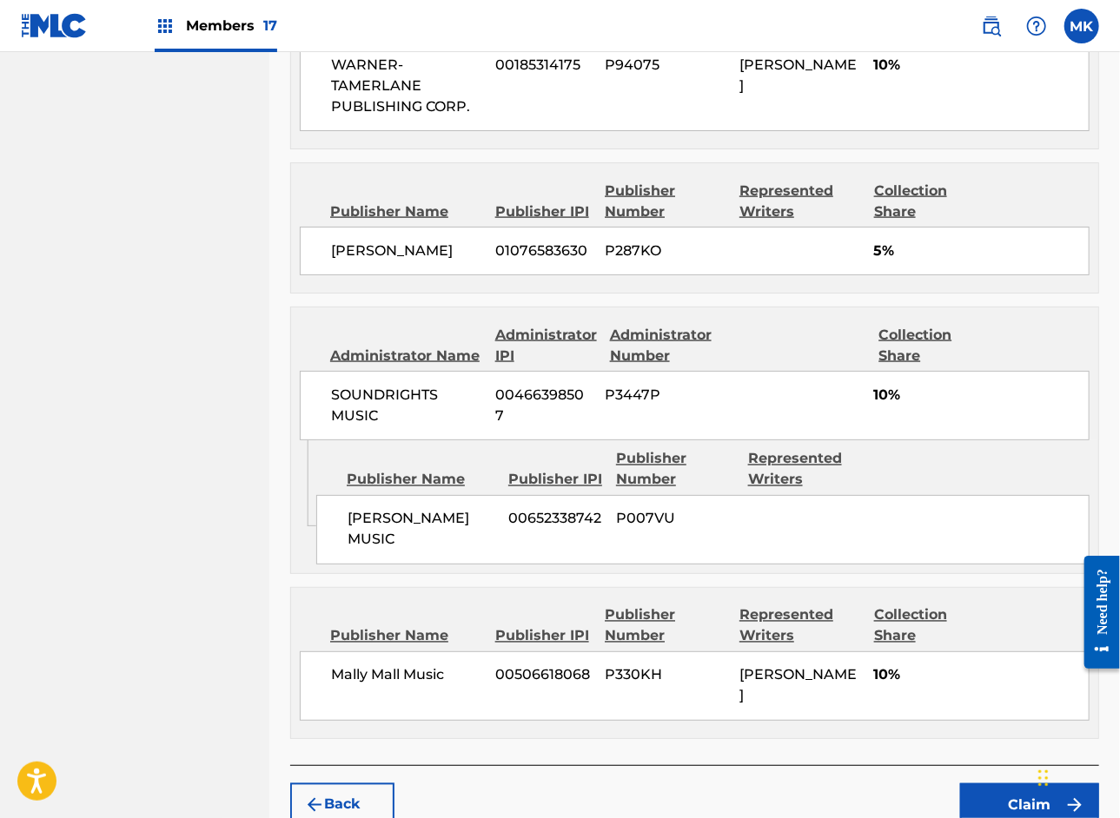
click at [1015, 784] on button "Claim" at bounding box center [1029, 805] width 139 height 43
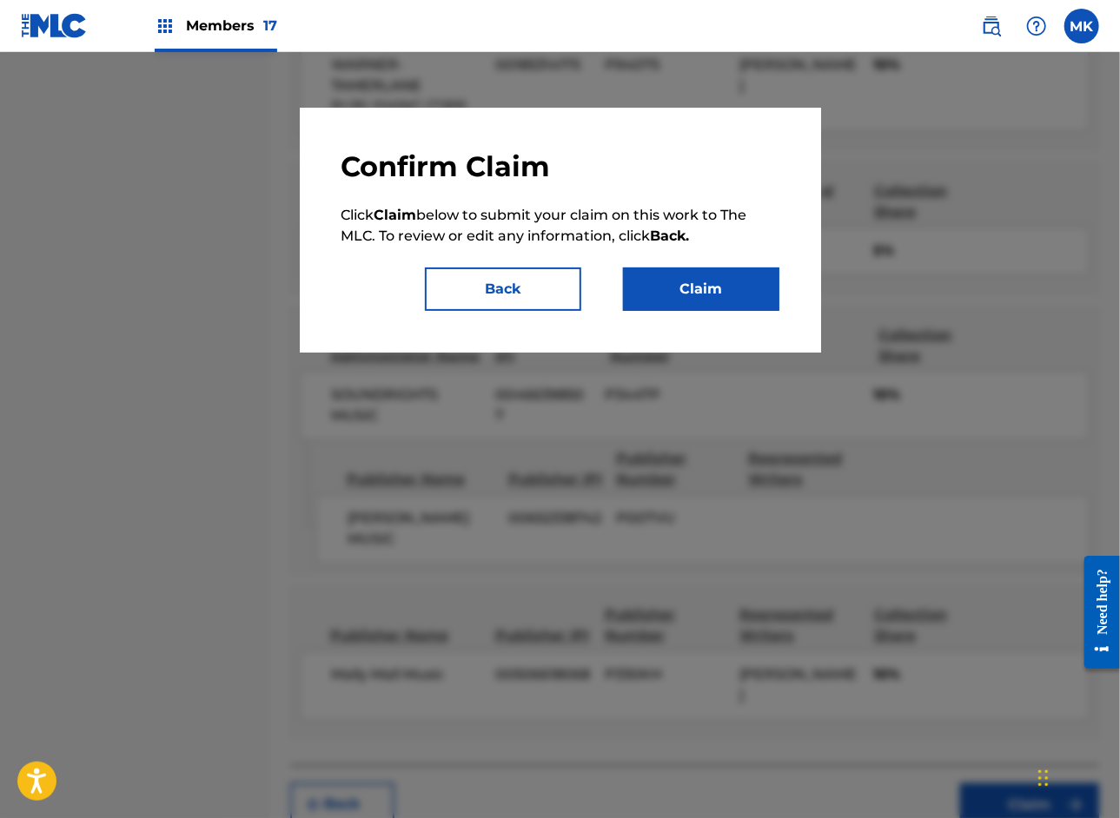
click at [713, 294] on button "Claim" at bounding box center [701, 289] width 156 height 43
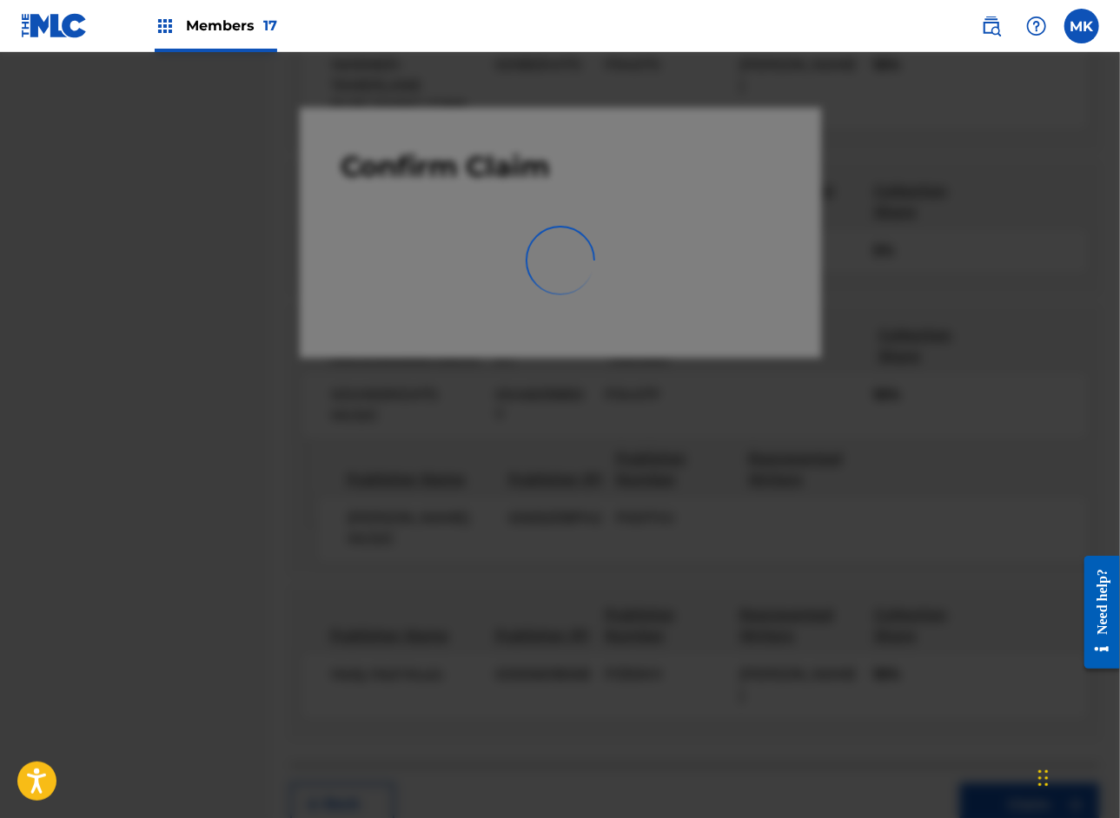
scroll to position [0, 0]
